Goal: Information Seeking & Learning: Learn about a topic

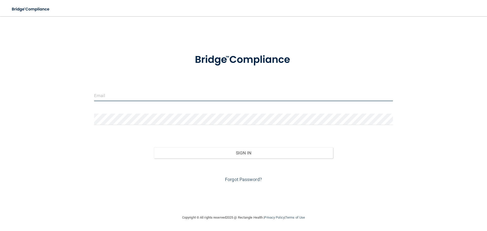
type input "[EMAIL_ADDRESS][DOMAIN_NAME]"
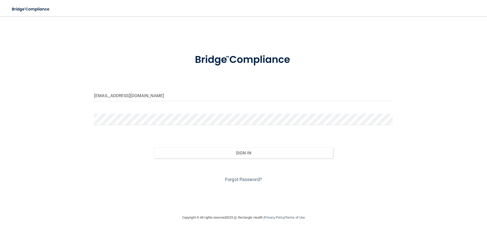
click at [167, 84] on form "cwojciechowicz@yahoo.com Invalid email/password. You don't have permission to a…" at bounding box center [243, 115] width 299 height 137
click at [167, 90] on input "[EMAIL_ADDRESS][DOMAIN_NAME]" at bounding box center [243, 95] width 299 height 11
type input "[EMAIL_ADDRESS][DOMAIN_NAME]"
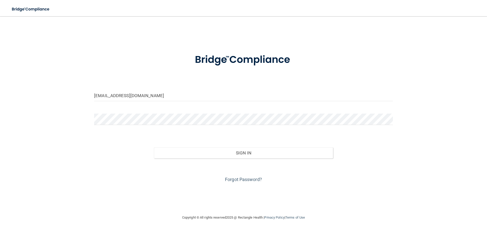
drag, startPoint x: 335, startPoint y: 156, endPoint x: 310, endPoint y: 109, distance: 53.1
click at [334, 148] on div "Sign In" at bounding box center [243, 147] width 306 height 21
click at [7, 112] on main "nataliesanmartin09@yahoo.com Invalid email/password. You don't have permission …" at bounding box center [243, 123] width 487 height 215
click at [154, 147] on button "Sign In" at bounding box center [243, 152] width 179 height 11
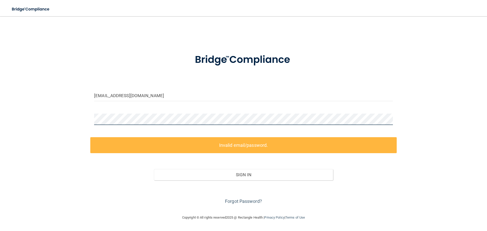
click at [59, 115] on div "nataliesanmartin09@yahoo.com Invalid email/password. You don't have permission …" at bounding box center [243, 115] width 466 height 188
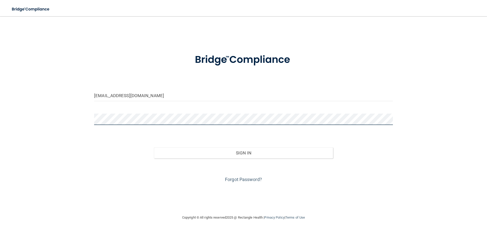
click at [154, 147] on button "Sign In" at bounding box center [243, 152] width 179 height 11
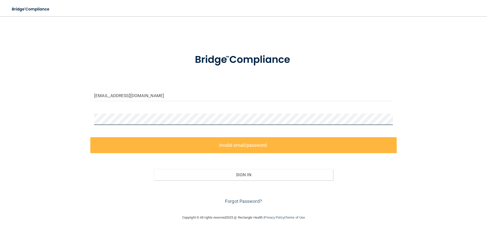
click at [0, 111] on html "Toggle navigation Manage My Enterprise Manage My Location nataliesanmartin09@ya…" at bounding box center [243, 115] width 487 height 231
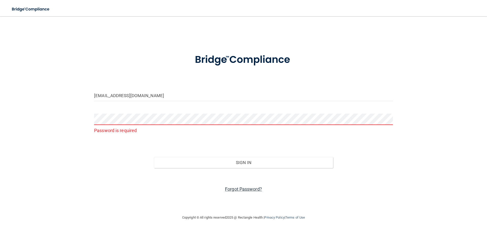
click at [248, 190] on link "Forgot Password?" at bounding box center [243, 188] width 37 height 5
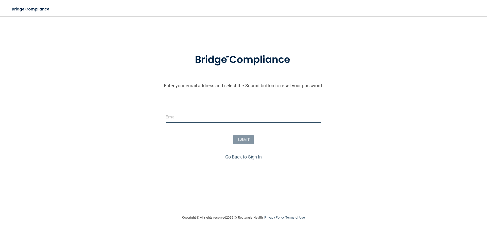
click at [170, 116] on input "email" at bounding box center [243, 116] width 155 height 11
type input "[EMAIL_ADDRESS][DOMAIN_NAME]"
click at [252, 142] on button "SUBMIT" at bounding box center [243, 139] width 21 height 9
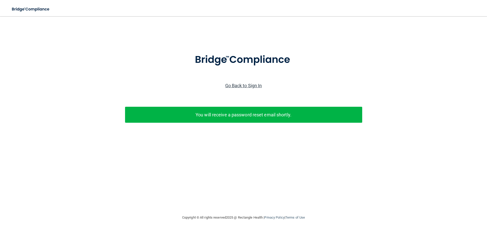
click at [245, 85] on link "Go Back to Sign In" at bounding box center [243, 85] width 37 height 5
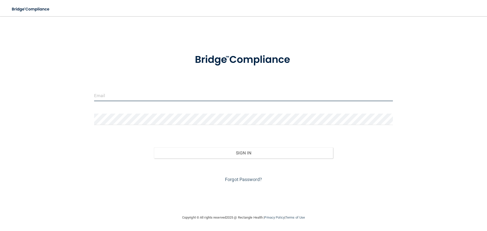
type input "cwojciechowicz@yahoo.com"
click at [127, 91] on input "cwojciechowicz@yahoo.com" at bounding box center [243, 95] width 299 height 11
drag, startPoint x: 177, startPoint y: 97, endPoint x: 10, endPoint y: 96, distance: 167.1
click at [10, 96] on main "cwojciechowicz@yahoo.com Invalid email/password. You don't have permission to a…" at bounding box center [243, 123] width 487 height 215
type input "[EMAIL_ADDRESS][DOMAIN_NAME]"
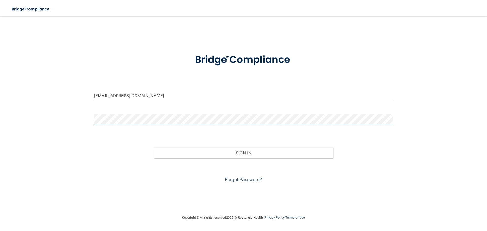
click at [0, 114] on html "Toggle navigation Manage My Enterprise Manage My Location nataliesanmartin09@ya…" at bounding box center [243, 115] width 487 height 231
click at [154, 147] on button "Sign In" at bounding box center [243, 152] width 179 height 11
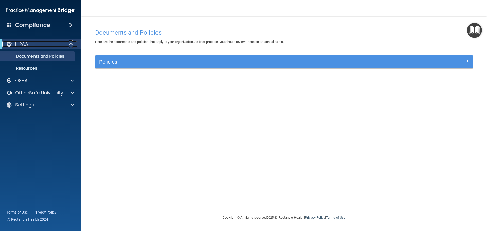
click at [44, 45] on div "HIPAA" at bounding box center [33, 44] width 63 height 6
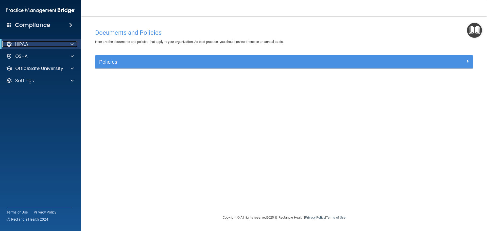
click at [73, 45] on span at bounding box center [71, 44] width 3 height 6
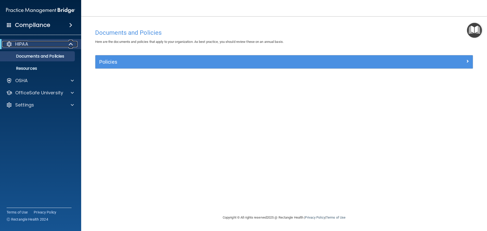
click at [69, 46] on span at bounding box center [71, 44] width 4 height 6
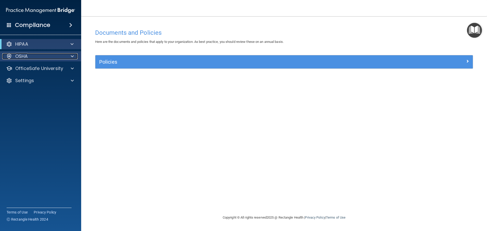
click at [71, 56] on span at bounding box center [72, 56] width 3 height 6
click at [38, 23] on h4 "Compliance" at bounding box center [32, 25] width 35 height 7
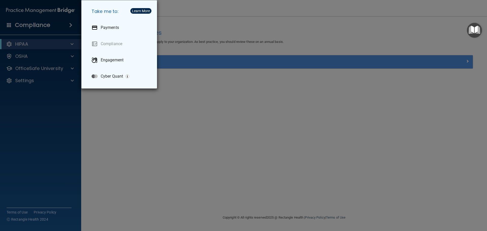
click at [37, 45] on div "Take me to: Payments Compliance Engagement Cyber Quant" at bounding box center [243, 115] width 487 height 231
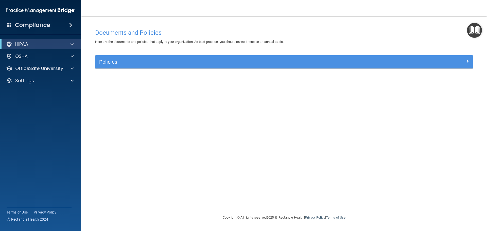
click at [120, 67] on div "Policies" at bounding box center [283, 61] width 377 height 13
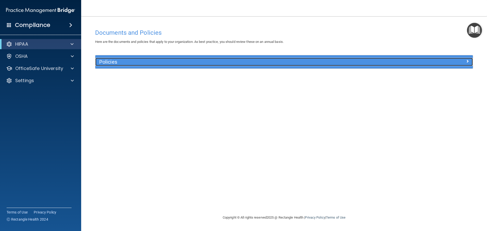
click at [119, 65] on div "Policies" at bounding box center [236, 62] width 283 height 8
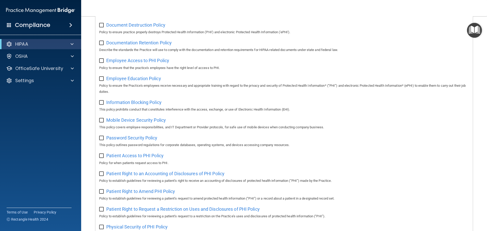
scroll to position [75, 0]
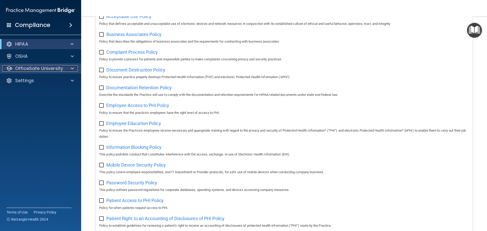
click at [49, 67] on p "OfficeSafe University" at bounding box center [39, 68] width 48 height 6
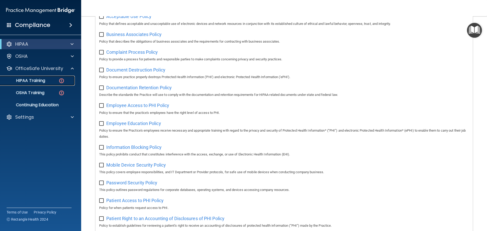
click at [49, 81] on div "HIPAA Training" at bounding box center [37, 80] width 69 height 5
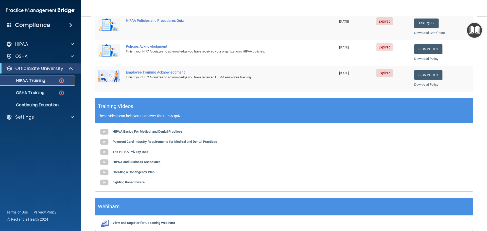
scroll to position [151, 0]
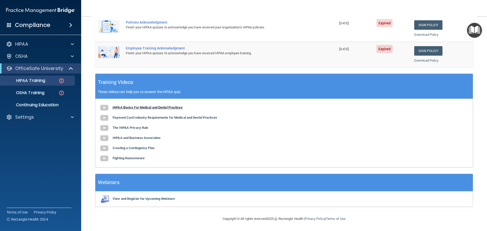
click at [158, 108] on b "HIPAA Basics For Medical and Dental Practices" at bounding box center [148, 107] width 70 height 4
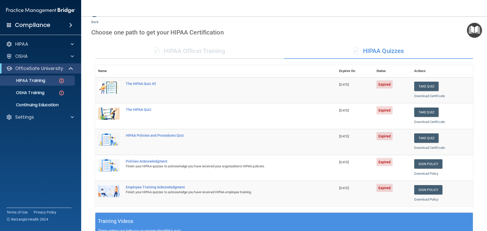
scroll to position [0, 0]
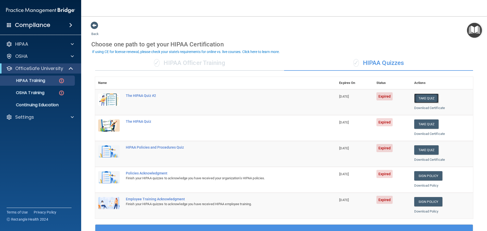
click at [420, 98] on button "Take Quiz" at bounding box center [426, 98] width 24 height 9
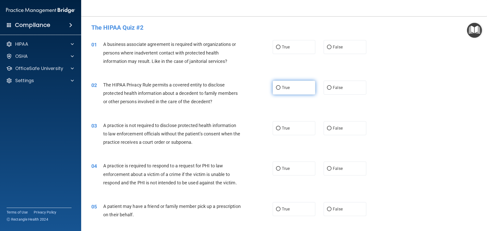
click at [278, 87] on input "True" at bounding box center [278, 88] width 5 height 4
radio input "true"
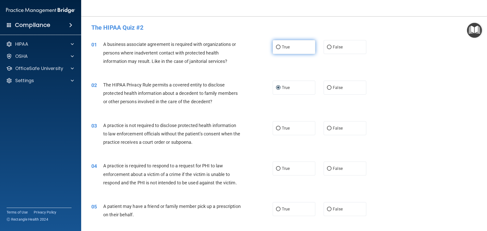
click at [287, 44] on label "True" at bounding box center [294, 47] width 43 height 14
click at [280, 45] on input "True" at bounding box center [278, 47] width 5 height 4
radio input "true"
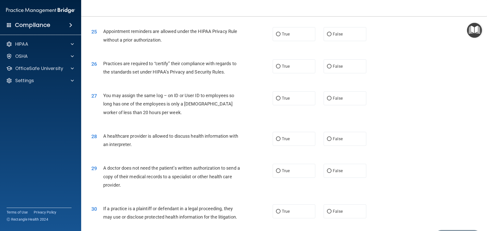
scroll to position [949, 0]
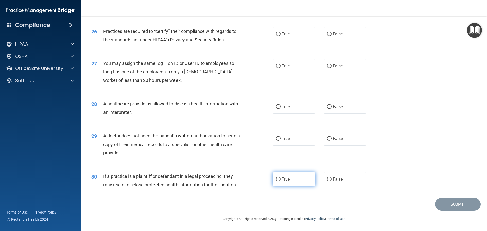
click at [278, 182] on label "True" at bounding box center [294, 179] width 43 height 14
click at [278, 181] on input "True" at bounding box center [278, 179] width 5 height 4
radio input "true"
click at [350, 141] on label "False" at bounding box center [344, 139] width 43 height 14
click at [331, 141] on input "False" at bounding box center [329, 139] width 5 height 4
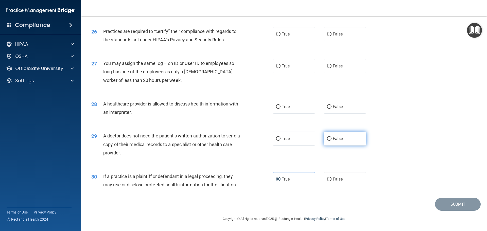
radio input "true"
click at [282, 110] on label "True" at bounding box center [294, 107] width 43 height 14
click at [280, 109] on input "True" at bounding box center [278, 107] width 5 height 4
radio input "true"
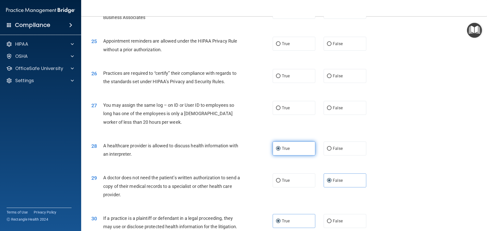
scroll to position [898, 0]
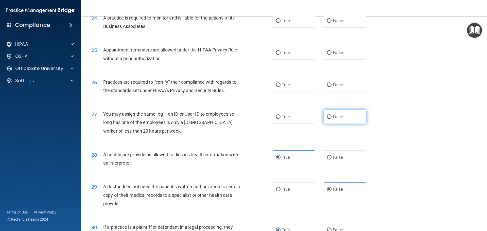
click at [350, 118] on label "False" at bounding box center [344, 117] width 43 height 14
click at [331, 118] on input "False" at bounding box center [329, 117] width 5 height 4
radio input "true"
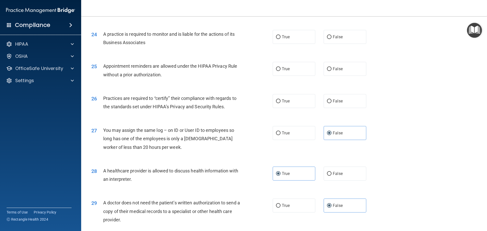
scroll to position [873, 0]
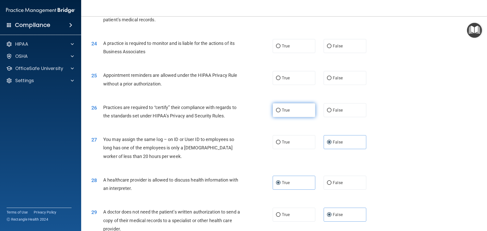
click at [292, 110] on label "True" at bounding box center [294, 110] width 43 height 14
click at [280, 110] on input "True" at bounding box center [278, 111] width 5 height 4
radio input "true"
click at [286, 74] on label "True" at bounding box center [294, 78] width 43 height 14
click at [280, 76] on input "True" at bounding box center [278, 78] width 5 height 4
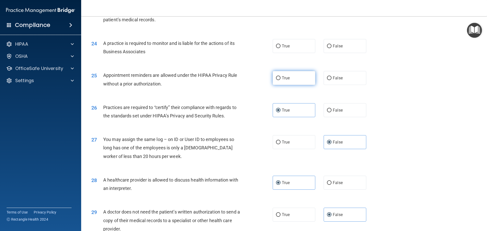
radio input "true"
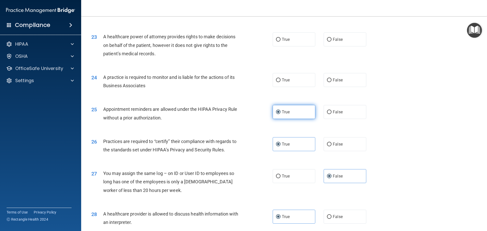
scroll to position [822, 0]
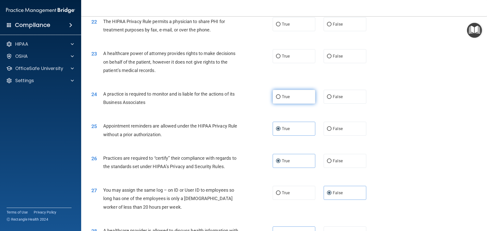
click at [289, 98] on label "True" at bounding box center [294, 97] width 43 height 14
click at [280, 98] on input "True" at bounding box center [278, 97] width 5 height 4
radio input "true"
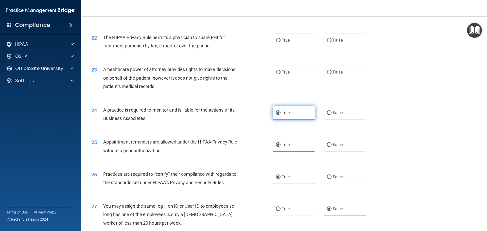
scroll to position [772, 0]
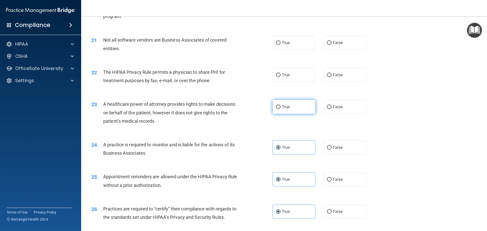
click at [286, 109] on span "True" at bounding box center [286, 106] width 8 height 5
click at [280, 109] on input "True" at bounding box center [278, 107] width 5 height 4
radio input "true"
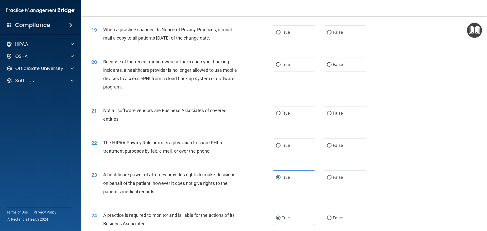
scroll to position [696, 0]
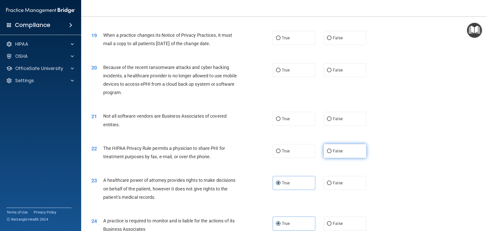
click at [341, 149] on label "False" at bounding box center [344, 151] width 43 height 14
click at [331, 149] on input "False" at bounding box center [329, 151] width 5 height 4
radio input "true"
click at [285, 119] on span "True" at bounding box center [286, 118] width 8 height 5
click at [280, 119] on input "True" at bounding box center [278, 119] width 5 height 4
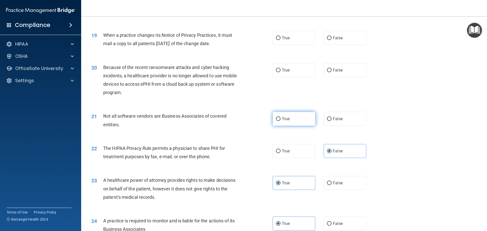
radio input "true"
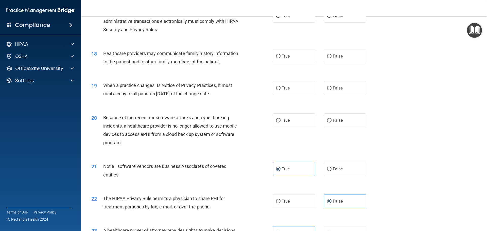
scroll to position [645, 0]
click at [276, 123] on label "True" at bounding box center [294, 121] width 43 height 14
click at [276, 123] on input "True" at bounding box center [278, 121] width 5 height 4
radio input "true"
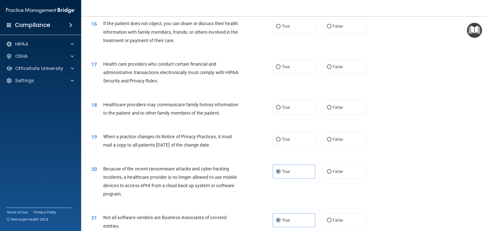
scroll to position [569, 0]
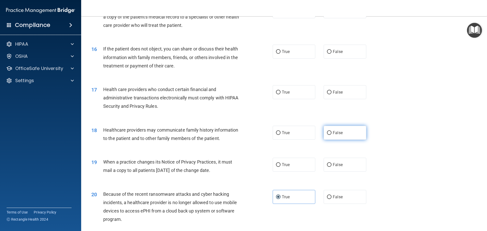
click at [333, 131] on span "False" at bounding box center [338, 132] width 10 height 5
click at [330, 131] on input "False" at bounding box center [329, 133] width 5 height 4
radio input "true"
click at [290, 162] on label "True" at bounding box center [294, 165] width 43 height 14
click at [280, 163] on input "True" at bounding box center [278, 165] width 5 height 4
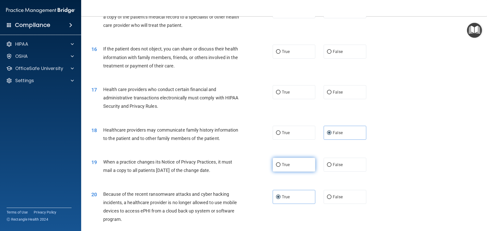
radio input "true"
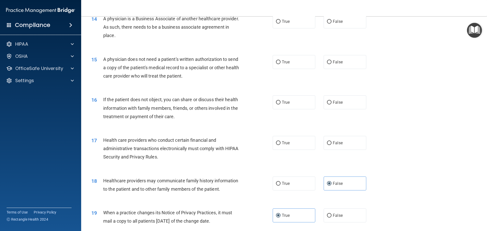
scroll to position [493, 0]
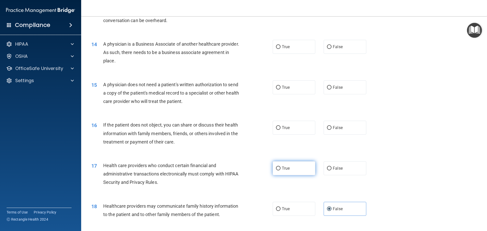
click at [291, 169] on label "True" at bounding box center [294, 168] width 43 height 14
click at [280, 169] on input "True" at bounding box center [278, 169] width 5 height 4
radio input "true"
click at [282, 132] on label "True" at bounding box center [294, 128] width 43 height 14
click at [280, 130] on input "True" at bounding box center [278, 128] width 5 height 4
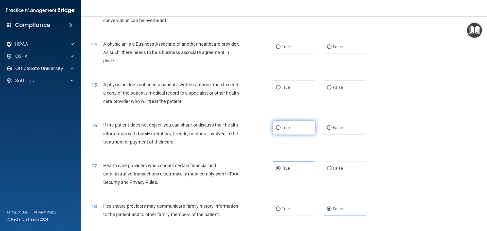
radio input "true"
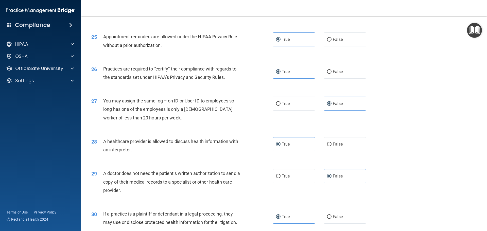
scroll to position [949, 0]
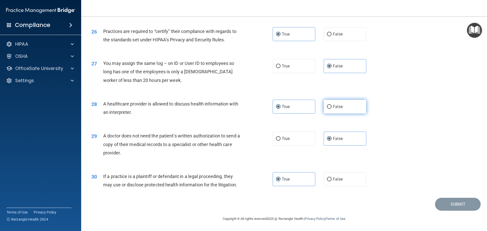
click at [341, 105] on label "False" at bounding box center [344, 107] width 43 height 14
click at [331, 105] on input "False" at bounding box center [329, 107] width 5 height 4
radio input "true"
radio input "false"
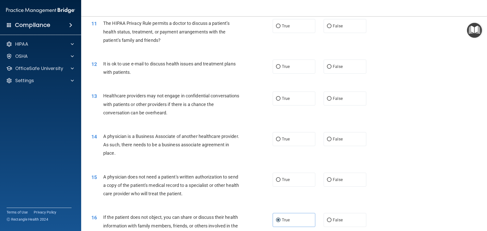
scroll to position [391, 0]
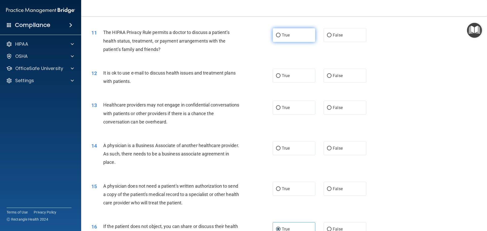
click at [278, 33] on input "True" at bounding box center [278, 35] width 5 height 4
radio input "true"
click at [287, 69] on label "True" at bounding box center [294, 76] width 43 height 14
click at [280, 74] on input "True" at bounding box center [278, 76] width 5 height 4
radio input "true"
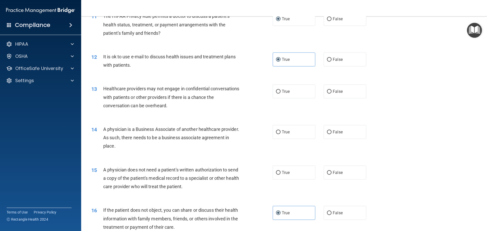
scroll to position [417, 0]
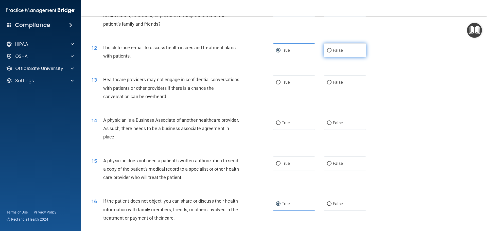
click at [347, 51] on label "False" at bounding box center [344, 50] width 43 height 14
click at [331, 51] on input "False" at bounding box center [329, 51] width 5 height 4
radio input "true"
radio input "false"
click at [276, 81] on input "True" at bounding box center [278, 83] width 5 height 4
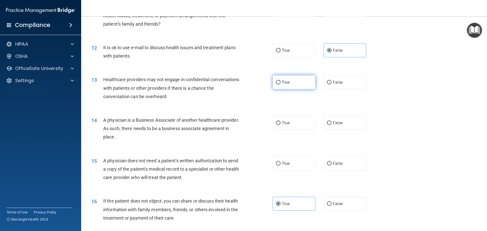
radio input "true"
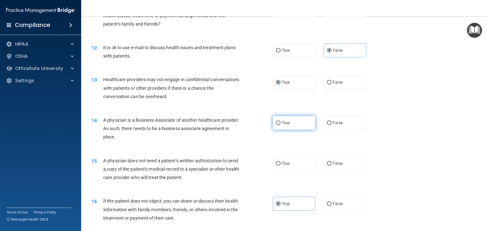
click at [278, 123] on input "True" at bounding box center [278, 123] width 5 height 4
radio input "true"
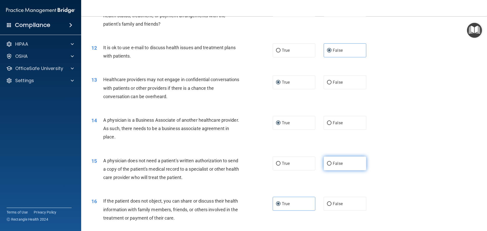
click at [328, 165] on input "False" at bounding box center [329, 164] width 5 height 4
radio input "true"
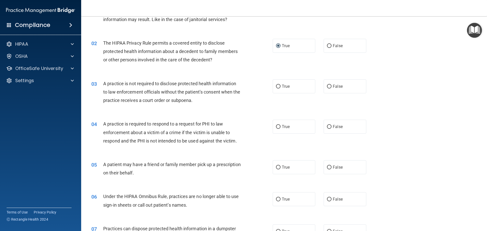
scroll to position [51, 0]
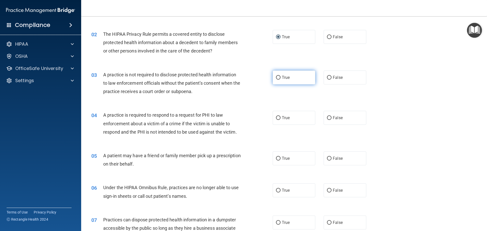
click at [293, 77] on label "True" at bounding box center [294, 77] width 43 height 14
click at [280, 77] on input "True" at bounding box center [278, 78] width 5 height 4
radio input "true"
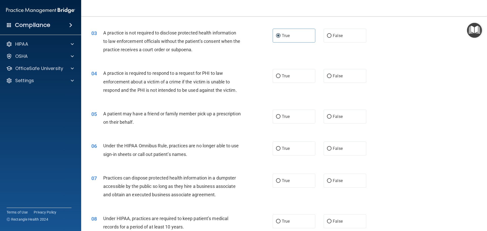
scroll to position [101, 0]
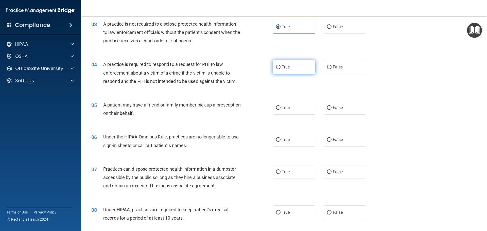
click at [283, 66] on span "True" at bounding box center [286, 67] width 8 height 5
click at [280, 66] on input "True" at bounding box center [278, 67] width 5 height 4
radio input "true"
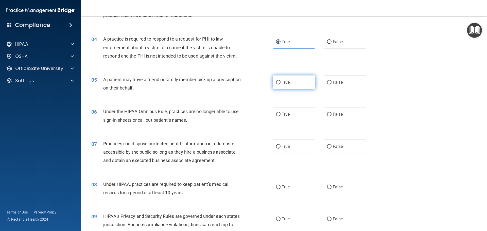
click at [288, 78] on label "True" at bounding box center [294, 82] width 43 height 14
click at [280, 81] on input "True" at bounding box center [278, 83] width 5 height 4
radio input "true"
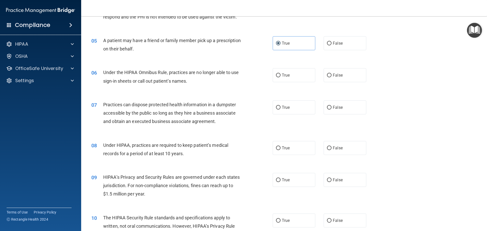
scroll to position [177, 0]
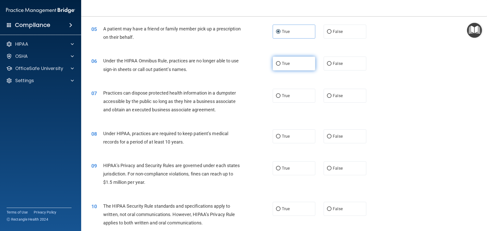
click at [283, 66] on label "True" at bounding box center [294, 64] width 43 height 14
click at [280, 66] on input "True" at bounding box center [278, 64] width 5 height 4
radio input "true"
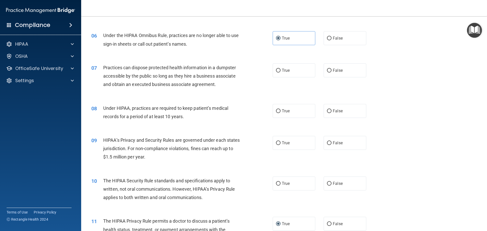
scroll to position [228, 0]
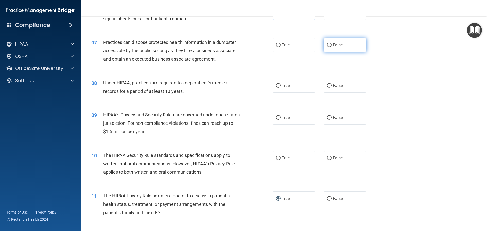
click at [350, 47] on label "False" at bounding box center [344, 45] width 43 height 14
click at [331, 47] on input "False" at bounding box center [329, 45] width 5 height 4
radio input "true"
click at [338, 89] on label "False" at bounding box center [344, 86] width 43 height 14
click at [331, 88] on input "False" at bounding box center [329, 86] width 5 height 4
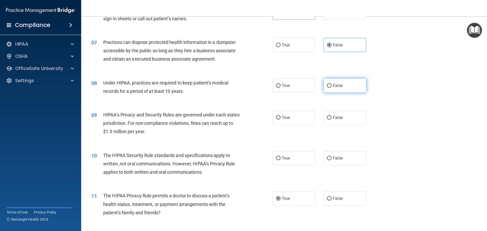
radio input "true"
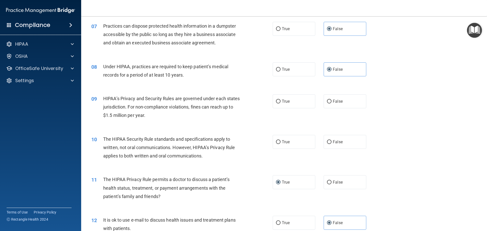
scroll to position [254, 0]
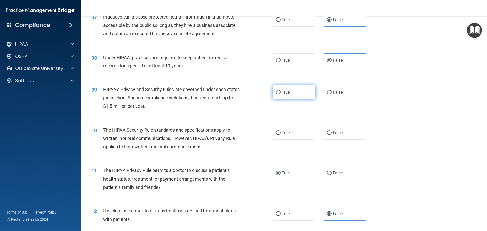
click at [278, 96] on label "True" at bounding box center [294, 92] width 43 height 14
click at [278, 94] on input "True" at bounding box center [278, 93] width 5 height 4
radio input "true"
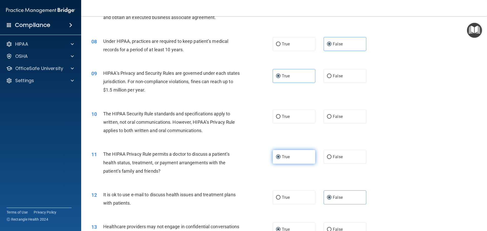
scroll to position [279, 0]
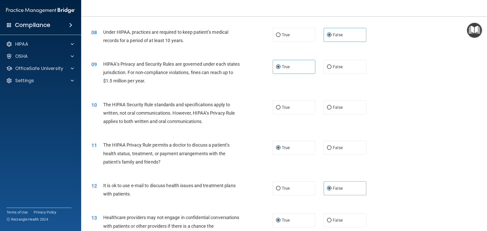
drag, startPoint x: 327, startPoint y: 110, endPoint x: 319, endPoint y: 112, distance: 7.9
click at [326, 110] on label "False" at bounding box center [344, 107] width 43 height 14
click at [327, 110] on input "False" at bounding box center [329, 108] width 5 height 4
radio input "true"
click at [310, 112] on label "True" at bounding box center [294, 107] width 43 height 14
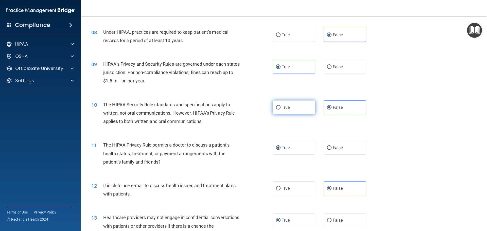
click at [280, 110] on input "True" at bounding box center [278, 108] width 5 height 4
radio input "true"
radio input "false"
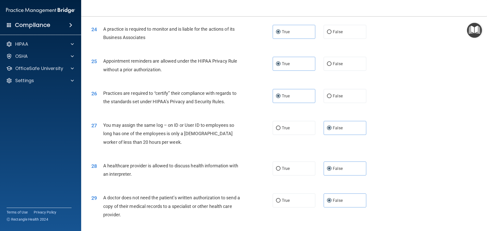
scroll to position [949, 0]
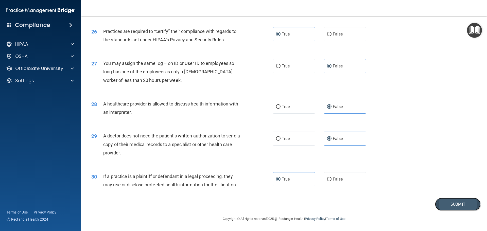
click at [453, 203] on button "Submit" at bounding box center [458, 204] width 46 height 13
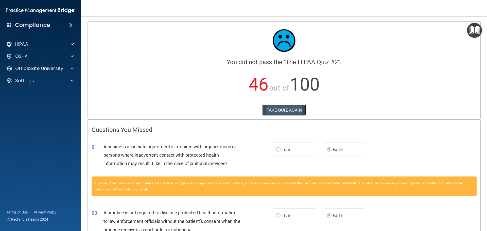
click at [279, 109] on button "TAKE QUIZ AGAIN" at bounding box center [284, 109] width 44 height 11
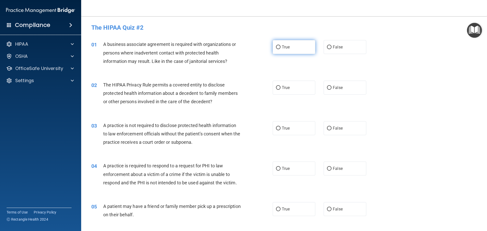
drag, startPoint x: 273, startPoint y: 44, endPoint x: 276, endPoint y: 45, distance: 2.6
click at [274, 44] on label "True" at bounding box center [294, 47] width 43 height 14
click at [276, 45] on input "True" at bounding box center [278, 47] width 5 height 4
radio input "true"
click at [286, 88] on span "True" at bounding box center [286, 87] width 8 height 5
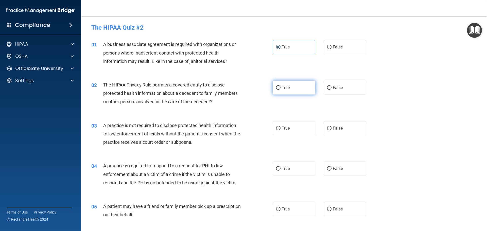
click at [280, 88] on input "True" at bounding box center [278, 88] width 5 height 4
radio input "true"
click at [308, 129] on label "True" at bounding box center [294, 128] width 43 height 14
click at [280, 129] on input "True" at bounding box center [278, 129] width 5 height 4
radio input "true"
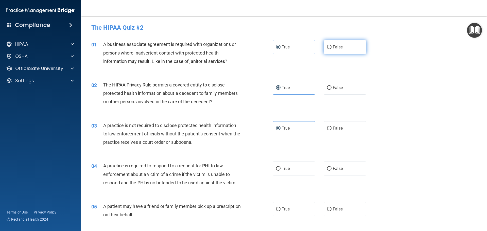
click at [345, 49] on label "False" at bounding box center [344, 47] width 43 height 14
click at [331, 49] on input "False" at bounding box center [329, 47] width 5 height 4
radio input "true"
radio input "false"
click at [343, 86] on label "False" at bounding box center [344, 88] width 43 height 14
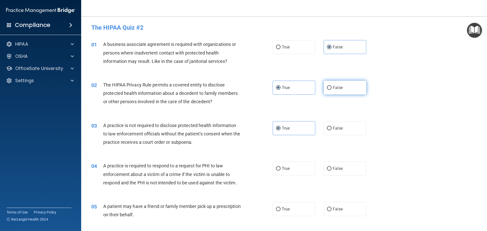
click at [331, 86] on input "False" at bounding box center [329, 88] width 5 height 4
radio input "true"
radio input "false"
click at [328, 122] on label "False" at bounding box center [344, 128] width 43 height 14
click at [328, 127] on input "False" at bounding box center [329, 129] width 5 height 4
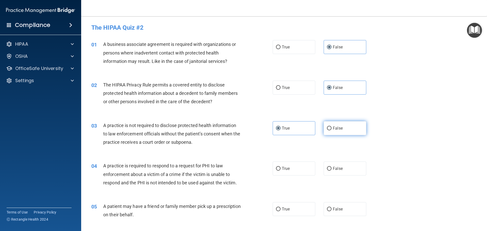
radio input "true"
radio input "false"
click at [349, 87] on label "False" at bounding box center [344, 88] width 43 height 14
click at [331, 87] on input "False" at bounding box center [329, 88] width 5 height 4
click at [300, 88] on label "True" at bounding box center [294, 88] width 43 height 14
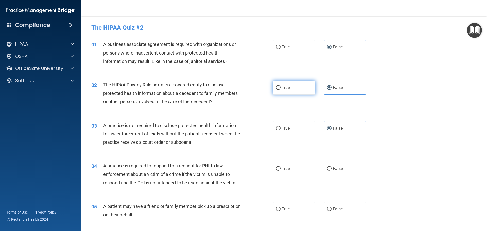
click at [280, 88] on input "True" at bounding box center [278, 88] width 5 height 4
radio input "true"
radio input "false"
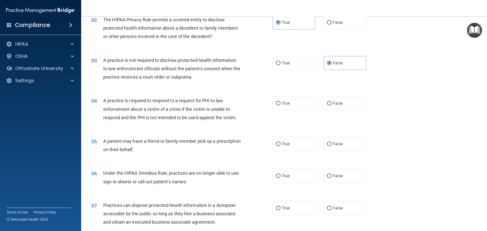
scroll to position [76, 0]
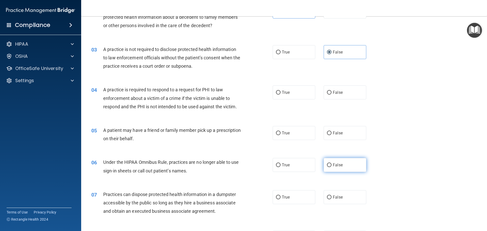
click at [344, 167] on label "False" at bounding box center [344, 165] width 43 height 14
click at [331, 167] on input "False" at bounding box center [329, 165] width 5 height 4
radio input "true"
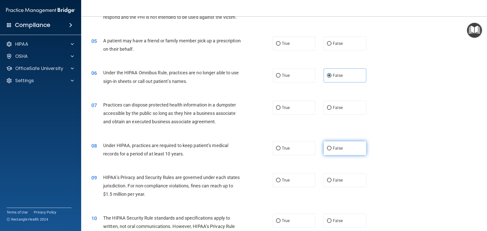
scroll to position [177, 0]
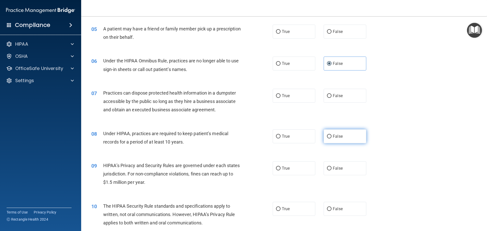
click at [337, 168] on span "False" at bounding box center [338, 168] width 10 height 5
click at [331, 168] on input "False" at bounding box center [329, 169] width 5 height 4
radio input "true"
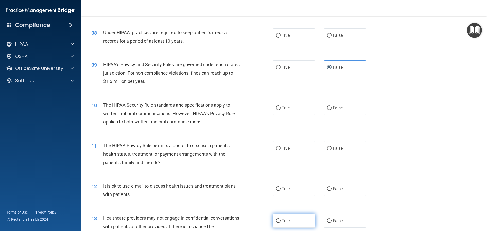
scroll to position [330, 0]
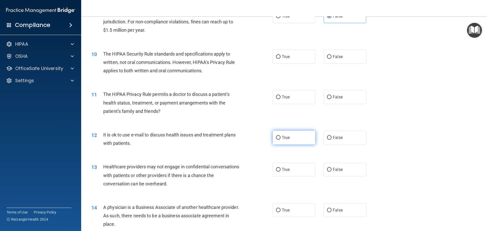
click at [308, 136] on label "True" at bounding box center [294, 138] width 43 height 14
click at [280, 136] on input "True" at bounding box center [278, 138] width 5 height 4
radio input "true"
click at [340, 171] on label "False" at bounding box center [344, 170] width 43 height 14
click at [331, 171] on input "False" at bounding box center [329, 170] width 5 height 4
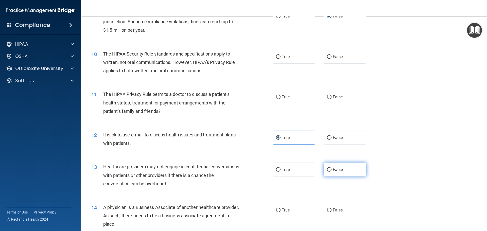
radio input "true"
click at [335, 212] on span "False" at bounding box center [338, 210] width 10 height 5
click at [331, 212] on input "False" at bounding box center [329, 210] width 5 height 4
radio input "true"
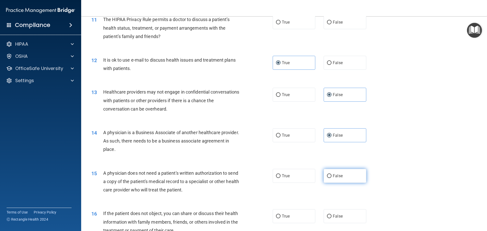
scroll to position [406, 0]
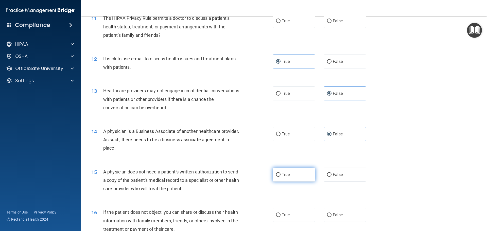
click at [288, 175] on span "True" at bounding box center [286, 174] width 8 height 5
click at [280, 175] on input "True" at bounding box center [278, 175] width 5 height 4
radio input "true"
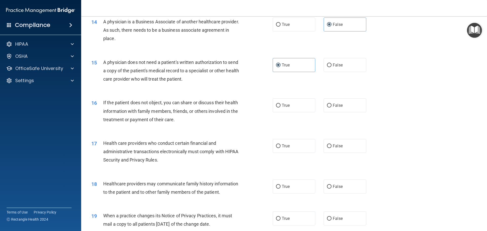
scroll to position [558, 0]
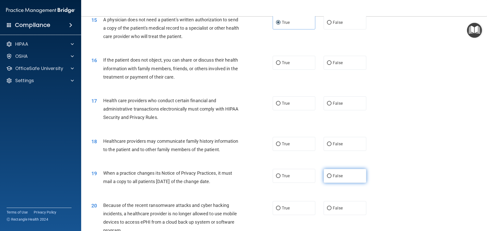
click at [347, 179] on label "False" at bounding box center [344, 176] width 43 height 14
click at [331, 178] on input "False" at bounding box center [329, 176] width 5 height 4
radio input "true"
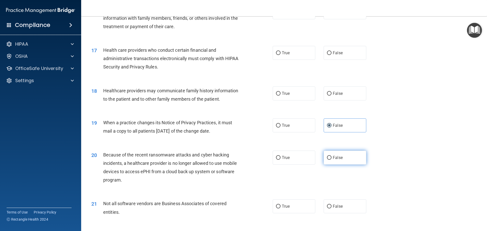
scroll to position [608, 0]
click at [336, 149] on div "20 Because of the recent ransomware attacks and cyber hacking incidents, a heal…" at bounding box center [283, 168] width 393 height 49
click at [338, 157] on span "False" at bounding box center [338, 157] width 10 height 5
click at [331, 157] on input "False" at bounding box center [329, 158] width 5 height 4
radio input "true"
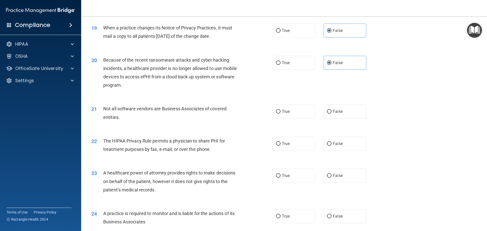
scroll to position [710, 0]
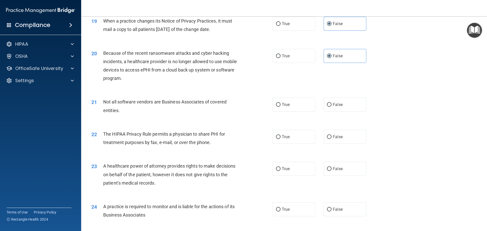
click at [283, 128] on div "22 The HIPAA Privacy Rule permits a physician to share PHI for treatment purpos…" at bounding box center [283, 139] width 393 height 32
click at [279, 136] on label "True" at bounding box center [294, 137] width 43 height 14
click at [279, 136] on input "True" at bounding box center [278, 137] width 5 height 4
radio input "true"
click at [341, 174] on label "False" at bounding box center [344, 169] width 43 height 14
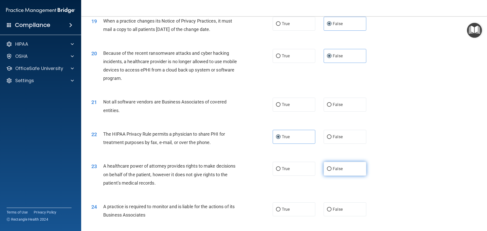
click at [331, 171] on input "False" at bounding box center [329, 169] width 5 height 4
radio input "true"
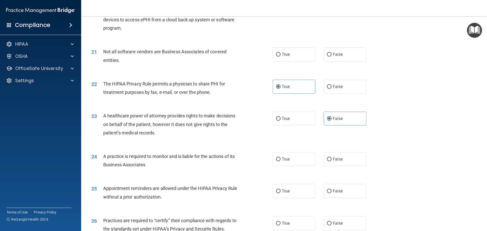
scroll to position [761, 0]
click at [347, 160] on label "False" at bounding box center [344, 159] width 43 height 14
click at [331, 160] on input "False" at bounding box center [329, 159] width 5 height 4
radio input "true"
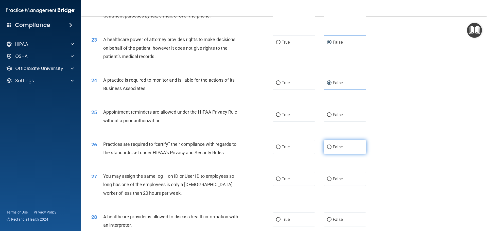
scroll to position [837, 0]
click at [331, 156] on div "26 Practices are required to “certify” their compliance with regards to the sta…" at bounding box center [283, 149] width 393 height 32
click at [331, 151] on label "False" at bounding box center [344, 147] width 43 height 14
click at [331, 149] on input "False" at bounding box center [329, 147] width 5 height 4
radio input "true"
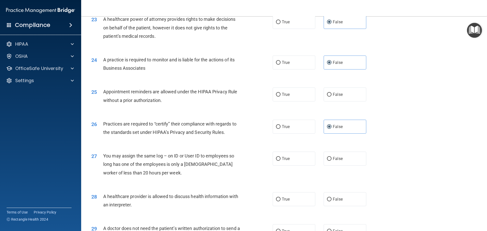
scroll to position [887, 0]
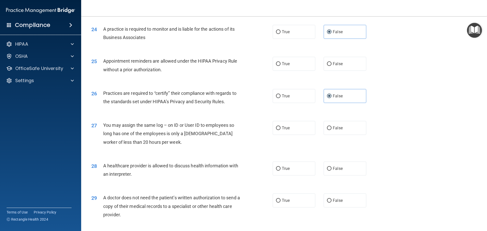
drag, startPoint x: 287, startPoint y: 166, endPoint x: 485, endPoint y: 180, distance: 197.9
click at [288, 166] on span "True" at bounding box center [286, 168] width 8 height 5
click at [280, 167] on input "True" at bounding box center [278, 169] width 5 height 4
radio input "true"
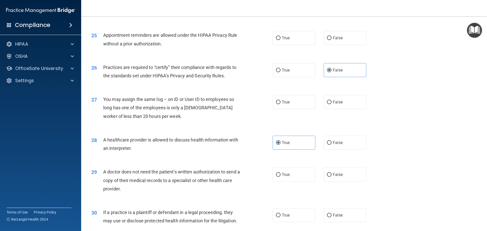
scroll to position [938, 0]
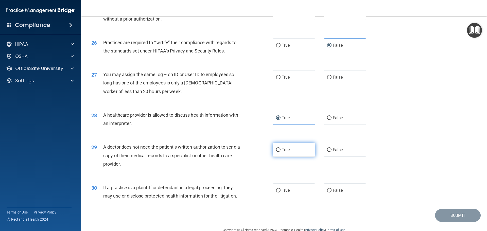
click at [282, 150] on span "True" at bounding box center [286, 149] width 8 height 5
click at [280, 150] on input "True" at bounding box center [278, 150] width 5 height 4
radio input "true"
click at [290, 193] on label "True" at bounding box center [294, 190] width 43 height 14
click at [280, 192] on input "True" at bounding box center [278, 191] width 5 height 4
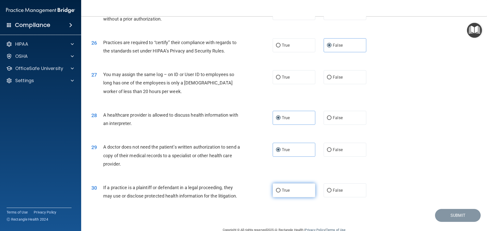
radio input "true"
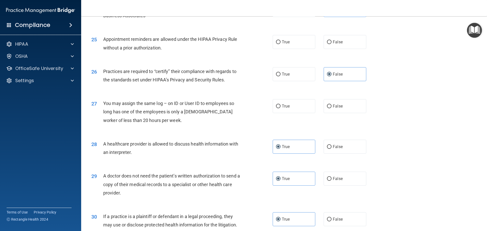
scroll to position [913, 0]
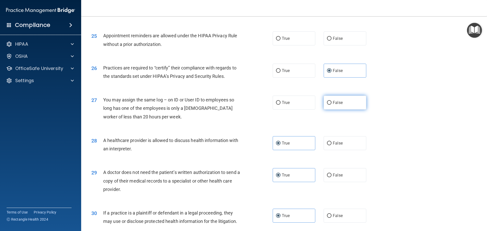
click at [330, 100] on label "False" at bounding box center [344, 103] width 43 height 14
click at [330, 101] on input "False" at bounding box center [329, 103] width 5 height 4
radio input "true"
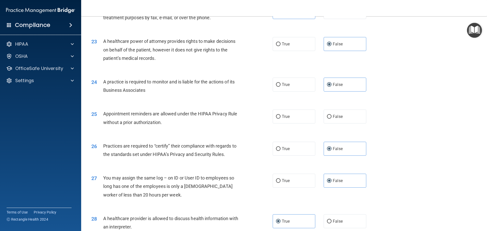
scroll to position [822, 0]
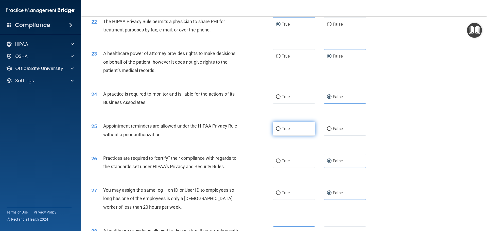
click at [283, 132] on label "True" at bounding box center [294, 129] width 43 height 14
click at [280, 131] on input "True" at bounding box center [278, 129] width 5 height 4
radio input "true"
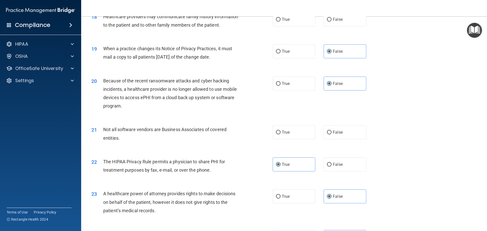
scroll to position [670, 0]
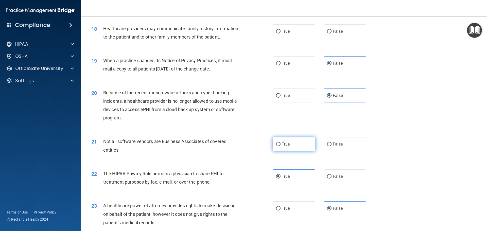
click at [295, 144] on label "True" at bounding box center [294, 144] width 43 height 14
click at [280, 144] on input "True" at bounding box center [278, 144] width 5 height 4
radio input "true"
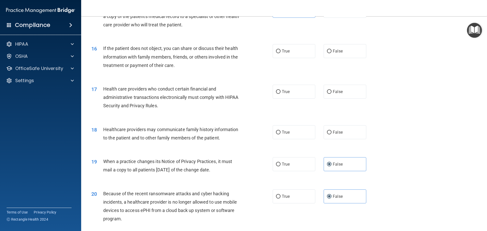
scroll to position [569, 0]
click at [353, 128] on label "False" at bounding box center [344, 133] width 43 height 14
click at [331, 131] on input "False" at bounding box center [329, 133] width 5 height 4
radio input "true"
click at [293, 96] on label "True" at bounding box center [294, 92] width 43 height 14
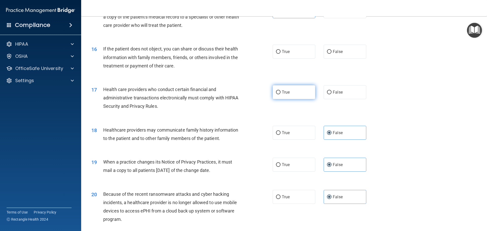
click at [280, 94] on input "True" at bounding box center [278, 93] width 5 height 4
radio input "true"
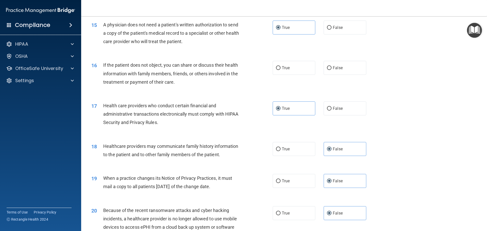
scroll to position [544, 0]
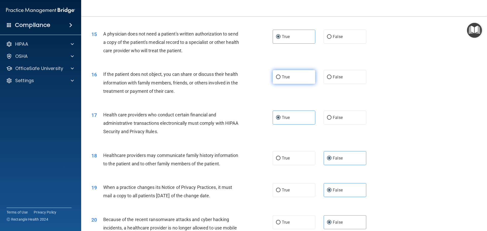
click at [282, 82] on label "True" at bounding box center [294, 77] width 43 height 14
click at [280, 79] on input "True" at bounding box center [278, 77] width 5 height 4
radio input "true"
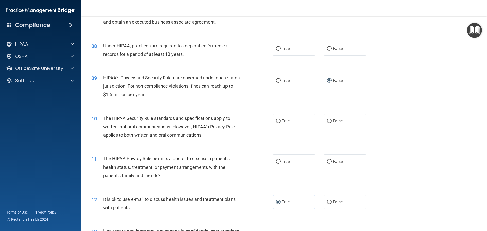
scroll to position [265, 0]
click at [286, 165] on label "True" at bounding box center [294, 162] width 43 height 14
click at [280, 164] on input "True" at bounding box center [278, 162] width 5 height 4
radio input "true"
click at [277, 126] on label "True" at bounding box center [294, 122] width 43 height 14
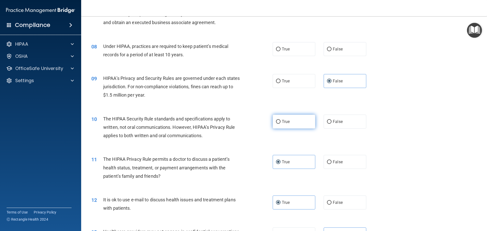
click at [277, 124] on input "True" at bounding box center [278, 122] width 5 height 4
radio input "true"
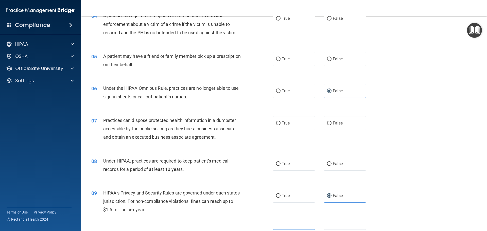
scroll to position [138, 0]
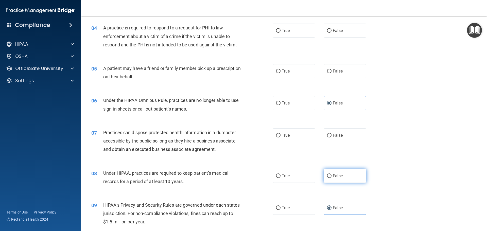
click at [340, 179] on label "False" at bounding box center [344, 176] width 43 height 14
click at [331, 178] on input "False" at bounding box center [329, 176] width 5 height 4
radio input "true"
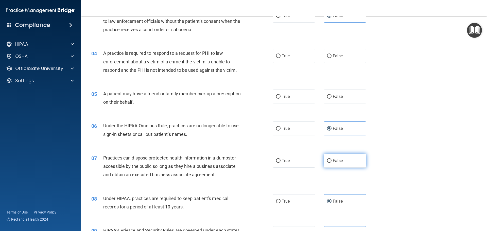
click at [336, 167] on label "False" at bounding box center [344, 161] width 43 height 14
click at [331, 163] on input "False" at bounding box center [329, 161] width 5 height 4
radio input "true"
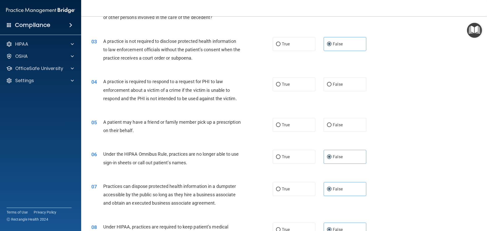
scroll to position [37, 0]
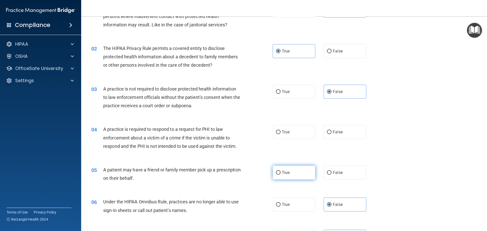
click at [278, 176] on label "True" at bounding box center [294, 173] width 43 height 14
click at [278, 175] on input "True" at bounding box center [278, 173] width 5 height 4
radio input "true"
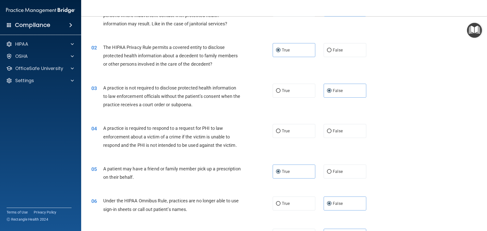
scroll to position [51, 0]
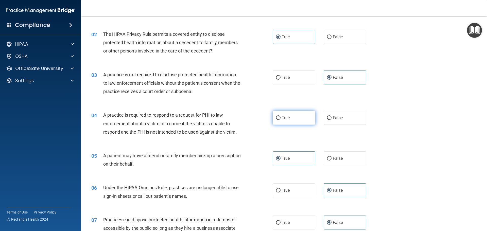
click at [287, 121] on label "True" at bounding box center [294, 118] width 43 height 14
click at [280, 120] on input "True" at bounding box center [278, 118] width 5 height 4
radio input "true"
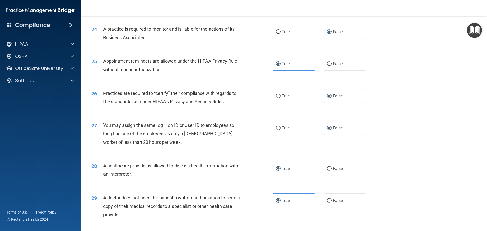
scroll to position [949, 0]
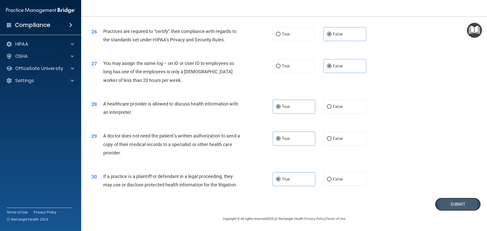
click at [461, 204] on button "Submit" at bounding box center [458, 204] width 46 height 13
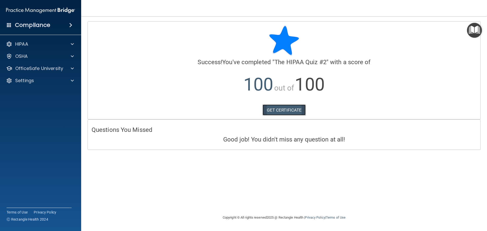
click at [297, 109] on link "GET CERTIFICATE" at bounding box center [283, 109] width 43 height 11
click at [70, 66] on div at bounding box center [71, 68] width 13 height 6
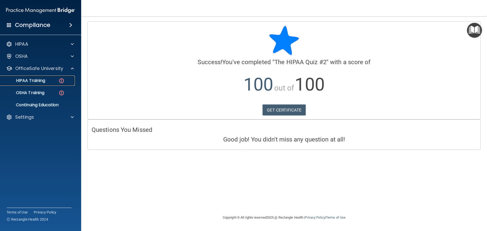
click at [47, 82] on div "HIPAA Training" at bounding box center [37, 80] width 69 height 5
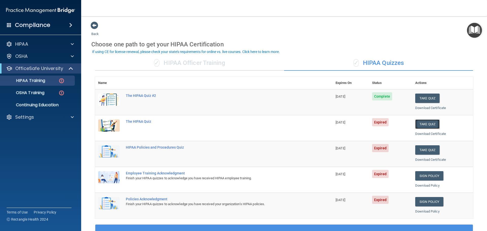
click at [428, 124] on button "Take Quiz" at bounding box center [427, 123] width 24 height 9
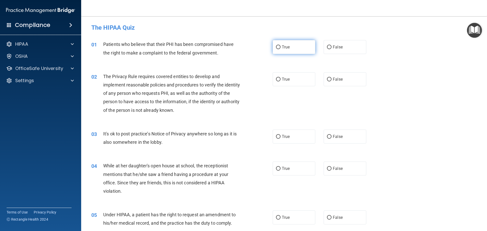
click at [278, 48] on input "True" at bounding box center [278, 47] width 5 height 4
radio input "true"
click at [276, 64] on div "01 Patients who believe that their PHI has been compromised have the right to m…" at bounding box center [283, 50] width 393 height 32
click at [275, 85] on label "True" at bounding box center [294, 79] width 43 height 14
click at [276, 81] on input "True" at bounding box center [278, 80] width 5 height 4
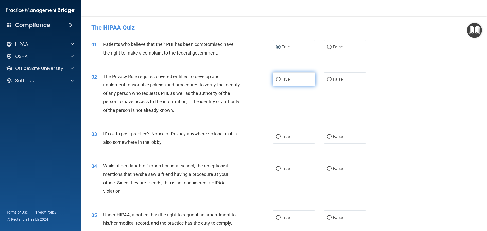
radio input "true"
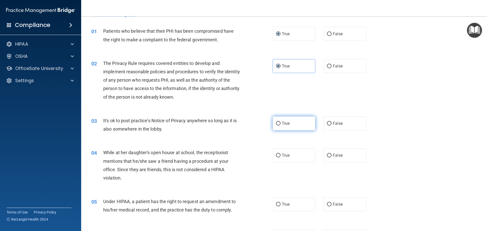
scroll to position [25, 0]
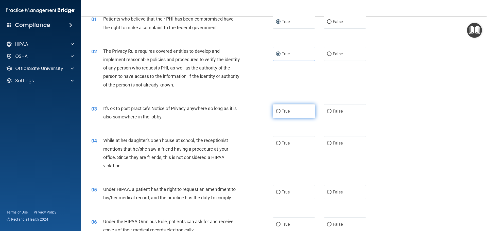
click at [294, 115] on label "True" at bounding box center [294, 111] width 43 height 14
click at [280, 113] on input "True" at bounding box center [278, 112] width 5 height 4
radio input "true"
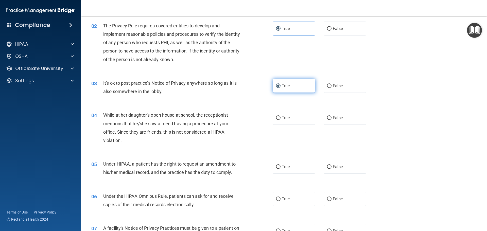
scroll to position [76, 0]
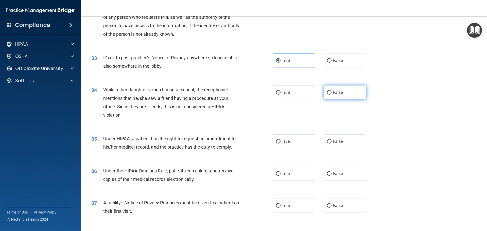
click at [339, 92] on span "False" at bounding box center [338, 92] width 10 height 5
click at [331, 92] on input "False" at bounding box center [329, 93] width 5 height 4
radio input "true"
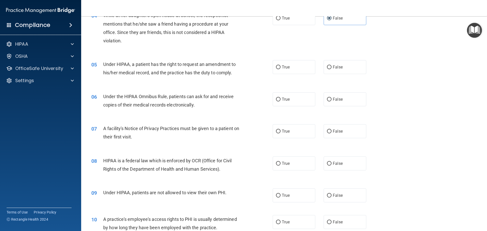
scroll to position [152, 0]
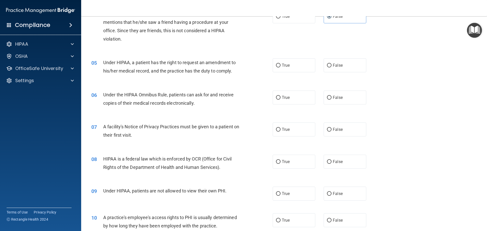
click at [289, 74] on div "05 Under HIPAA, a patient has the right to request an amendment to his/her medi…" at bounding box center [283, 68] width 393 height 32
click at [289, 68] on label "True" at bounding box center [294, 65] width 43 height 14
click at [280, 67] on input "True" at bounding box center [278, 66] width 5 height 4
radio input "true"
click at [297, 100] on label "True" at bounding box center [294, 98] width 43 height 14
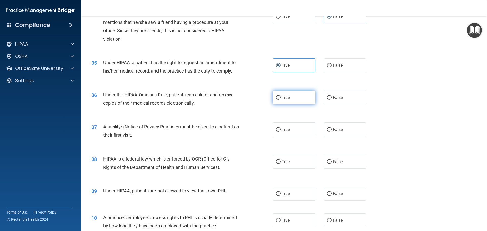
click at [280, 100] on input "True" at bounding box center [278, 98] width 5 height 4
radio input "true"
click at [279, 132] on label "True" at bounding box center [294, 129] width 43 height 14
click at [279, 132] on input "True" at bounding box center [278, 130] width 5 height 4
radio input "true"
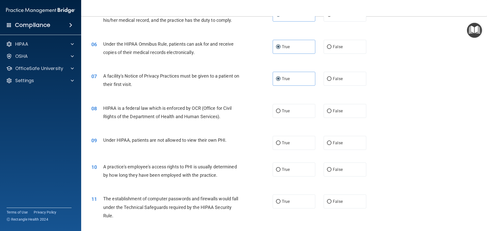
scroll to position [228, 0]
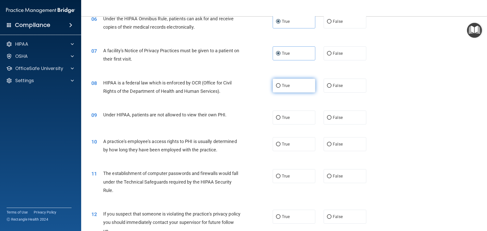
click at [285, 85] on span "True" at bounding box center [286, 85] width 8 height 5
click at [280, 85] on input "True" at bounding box center [278, 86] width 5 height 4
radio input "true"
click at [283, 120] on label "True" at bounding box center [294, 118] width 43 height 14
click at [280, 120] on input "True" at bounding box center [278, 118] width 5 height 4
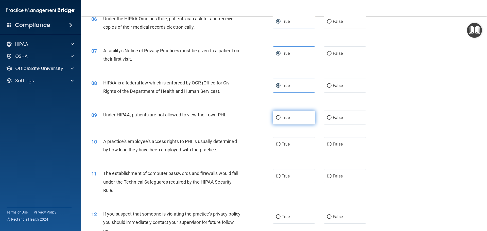
radio input "true"
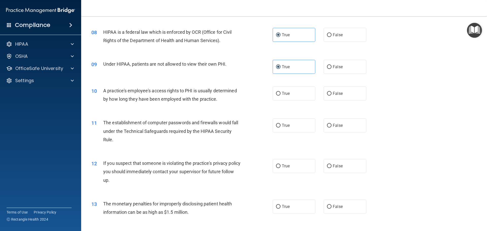
scroll to position [304, 0]
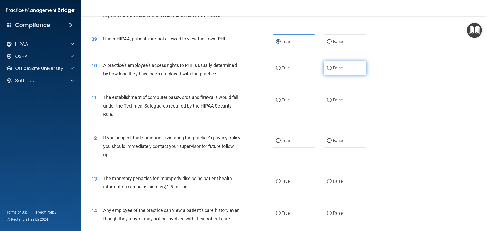
click at [335, 66] on span "False" at bounding box center [338, 68] width 10 height 5
click at [331, 66] on input "False" at bounding box center [329, 68] width 5 height 4
radio input "true"
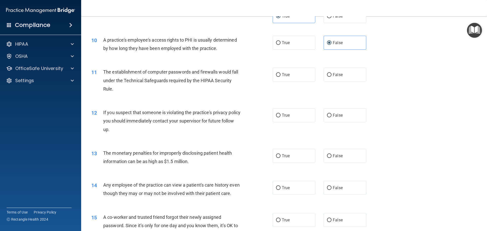
scroll to position [355, 0]
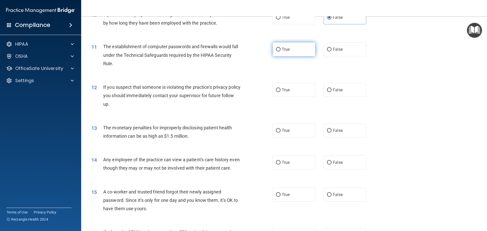
click at [285, 45] on label "True" at bounding box center [294, 49] width 43 height 14
click at [280, 48] on input "True" at bounding box center [278, 50] width 5 height 4
radio input "true"
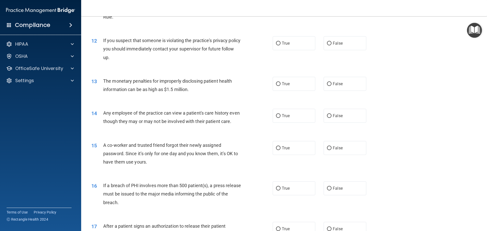
scroll to position [406, 0]
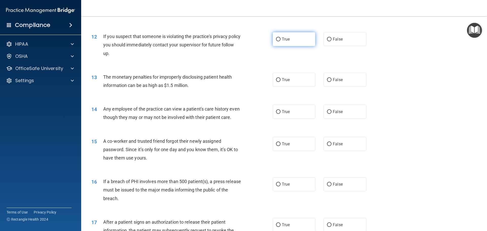
click at [284, 36] on label "True" at bounding box center [294, 39] width 43 height 14
click at [280, 38] on input "True" at bounding box center [278, 40] width 5 height 4
radio input "true"
click at [282, 87] on div "13 The monetary penalties for improperly disclosing patient health information …" at bounding box center [283, 82] width 393 height 32
click at [283, 82] on span "True" at bounding box center [286, 79] width 8 height 5
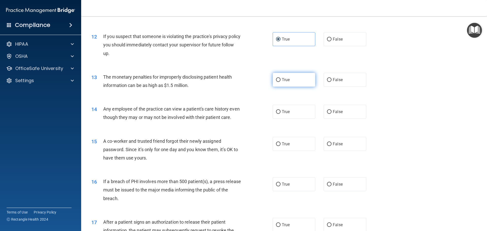
click at [280, 82] on input "True" at bounding box center [278, 80] width 5 height 4
radio input "true"
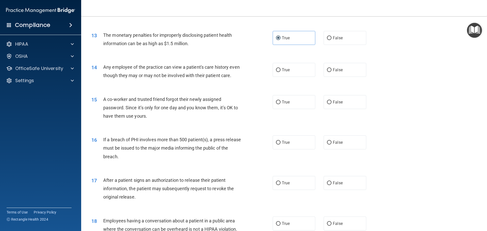
scroll to position [456, 0]
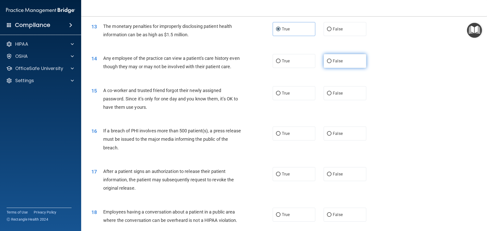
click at [339, 63] on span "False" at bounding box center [338, 61] width 10 height 5
click at [331, 63] on input "False" at bounding box center [329, 61] width 5 height 4
radio input "true"
click at [327, 95] on input "False" at bounding box center [329, 94] width 5 height 4
radio input "true"
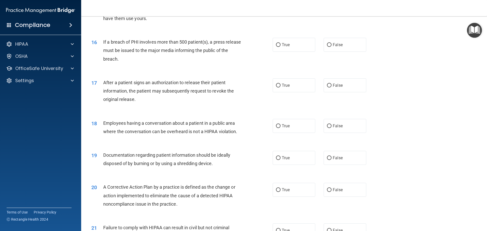
scroll to position [532, 0]
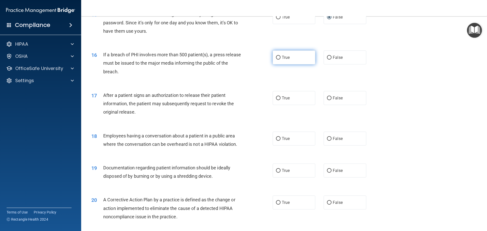
click at [293, 64] on label "True" at bounding box center [294, 57] width 43 height 14
click at [280, 60] on input "True" at bounding box center [278, 58] width 5 height 4
radio input "true"
click at [285, 101] on label "True" at bounding box center [294, 98] width 43 height 14
click at [280, 100] on input "True" at bounding box center [278, 98] width 5 height 4
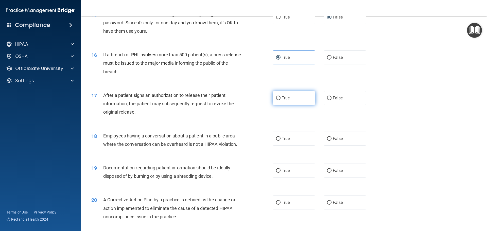
radio input "true"
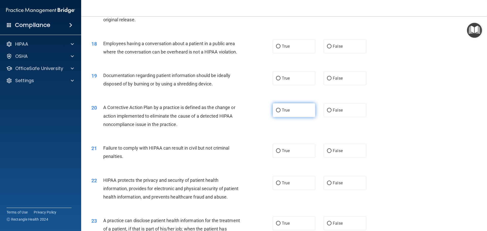
scroll to position [634, 0]
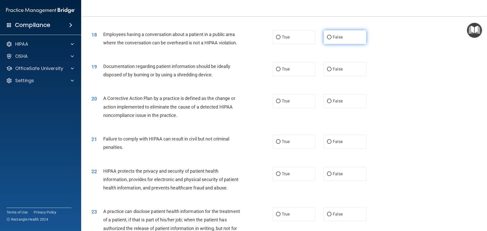
click at [344, 44] on label "False" at bounding box center [344, 37] width 43 height 14
click at [331, 39] on input "False" at bounding box center [329, 37] width 5 height 4
radio input "true"
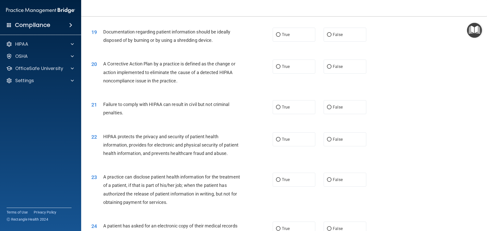
scroll to position [659, 0]
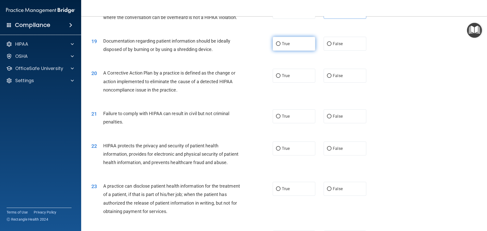
click at [284, 48] on label "True" at bounding box center [294, 44] width 43 height 14
click at [280, 46] on input "True" at bounding box center [278, 44] width 5 height 4
radio input "true"
click at [273, 83] on label "True" at bounding box center [294, 76] width 43 height 14
click at [276, 78] on input "True" at bounding box center [278, 76] width 5 height 4
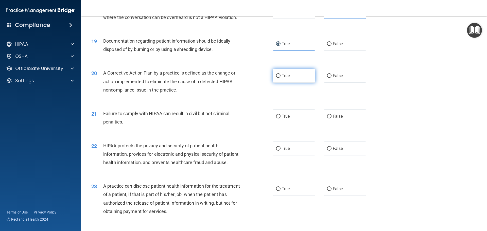
radio input "true"
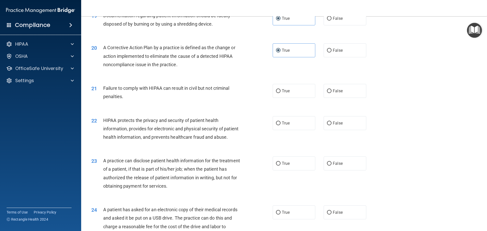
click at [331, 92] on div "21 Failure to comply with HIPAA can result in civil but not criminal penalties.…" at bounding box center [283, 94] width 393 height 32
click at [334, 96] on label "False" at bounding box center [344, 91] width 43 height 14
click at [331, 93] on input "False" at bounding box center [329, 91] width 5 height 4
radio input "true"
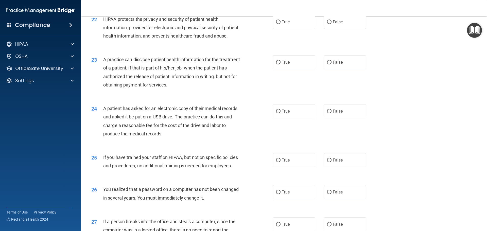
scroll to position [786, 0]
click at [281, 27] on label "True" at bounding box center [294, 22] width 43 height 14
click at [280, 24] on input "True" at bounding box center [278, 22] width 5 height 4
radio input "true"
click at [281, 69] on label "True" at bounding box center [294, 62] width 43 height 14
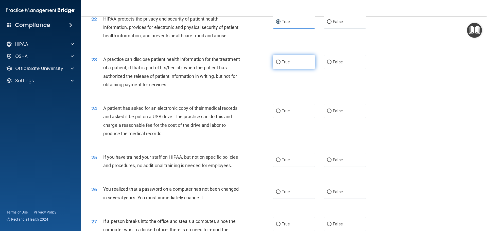
click at [280, 64] on input "True" at bounding box center [278, 62] width 5 height 4
radio input "true"
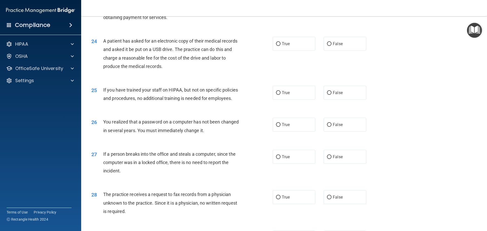
scroll to position [862, 0]
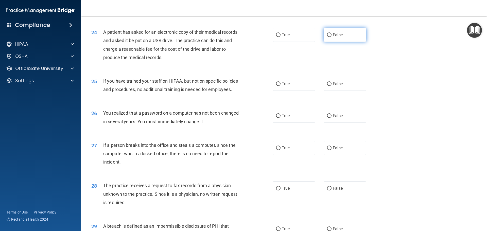
click at [342, 42] on label "False" at bounding box center [344, 35] width 43 height 14
click at [331, 37] on input "False" at bounding box center [329, 35] width 5 height 4
radio input "true"
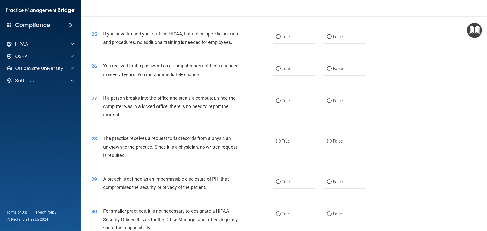
scroll to position [918, 0]
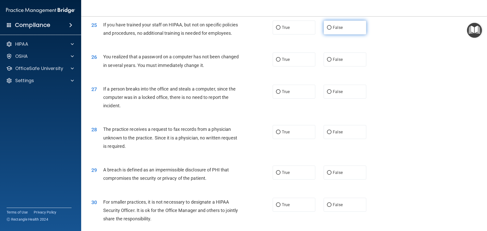
click at [325, 34] on label "False" at bounding box center [344, 28] width 43 height 14
click at [327, 30] on input "False" at bounding box center [329, 28] width 5 height 4
radio input "true"
click at [301, 66] on label "True" at bounding box center [294, 59] width 43 height 14
click at [280, 62] on input "True" at bounding box center [278, 60] width 5 height 4
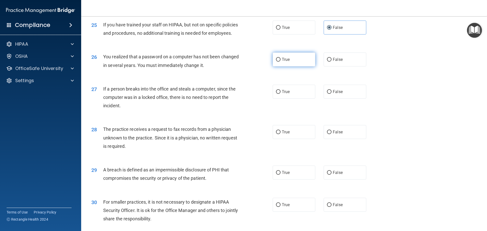
radio input "true"
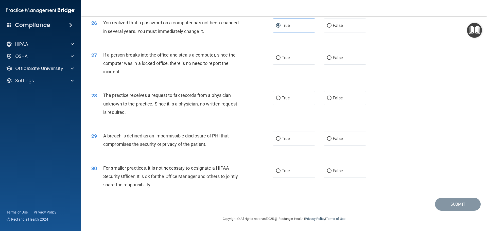
scroll to position [969, 0]
click at [339, 60] on label "False" at bounding box center [344, 58] width 43 height 14
click at [331, 60] on input "False" at bounding box center [329, 58] width 5 height 4
radio input "true"
click at [327, 96] on input "False" at bounding box center [329, 98] width 5 height 4
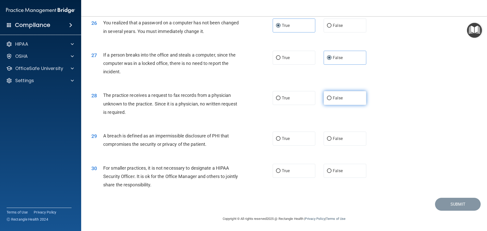
radio input "true"
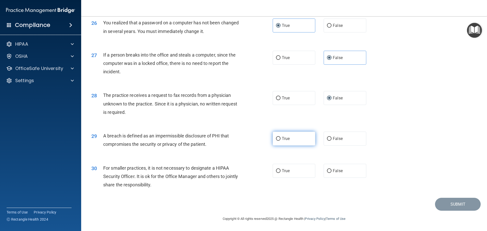
click at [288, 142] on label "True" at bounding box center [294, 139] width 43 height 14
click at [280, 141] on input "True" at bounding box center [278, 139] width 5 height 4
radio input "true"
click at [276, 169] on input "True" at bounding box center [278, 171] width 5 height 4
radio input "true"
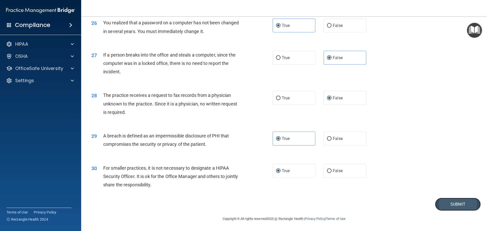
click at [452, 202] on button "Submit" at bounding box center [458, 204] width 46 height 13
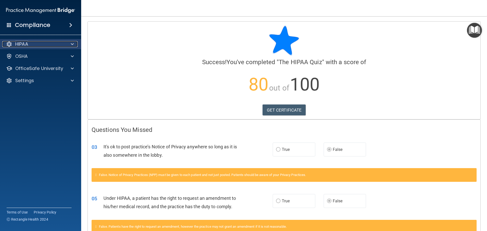
click at [69, 41] on div at bounding box center [71, 44] width 13 height 6
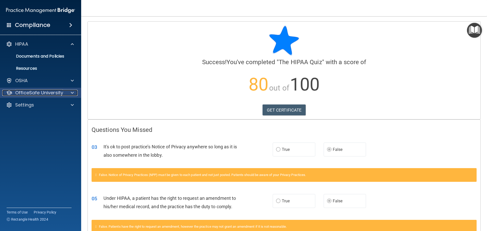
click at [49, 91] on p "OfficeSafe University" at bounding box center [39, 93] width 48 height 6
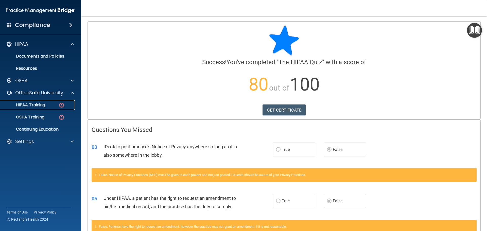
click at [47, 102] on link "HIPAA Training" at bounding box center [35, 105] width 80 height 10
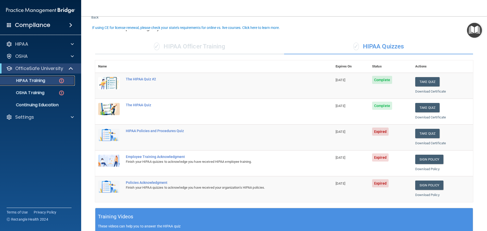
scroll to position [25, 0]
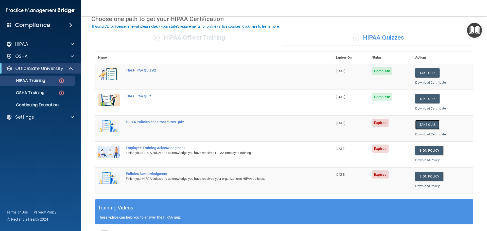
click at [426, 126] on button "Take Quiz" at bounding box center [427, 124] width 24 height 9
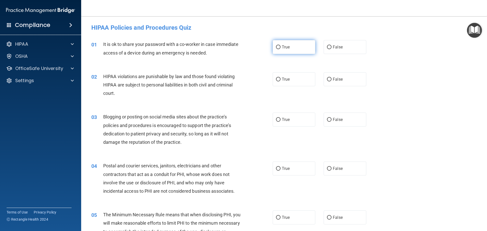
click at [295, 46] on label "True" at bounding box center [294, 47] width 43 height 14
click at [280, 46] on input "True" at bounding box center [278, 47] width 5 height 4
radio input "true"
click at [333, 49] on span "False" at bounding box center [338, 47] width 10 height 5
click at [330, 49] on input "False" at bounding box center [329, 47] width 5 height 4
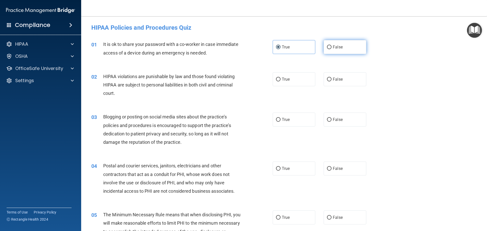
radio input "true"
radio input "false"
click at [283, 76] on label "True" at bounding box center [294, 79] width 43 height 14
click at [280, 78] on input "True" at bounding box center [278, 80] width 5 height 4
radio input "true"
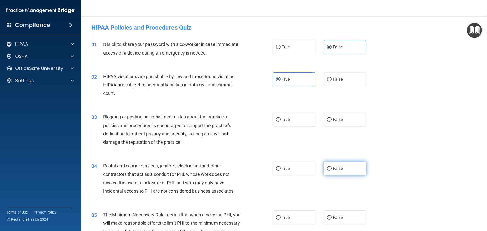
click at [327, 170] on input "False" at bounding box center [329, 169] width 5 height 4
radio input "true"
click at [347, 113] on label "False" at bounding box center [344, 120] width 43 height 14
click at [331, 118] on input "False" at bounding box center [329, 120] width 5 height 4
radio input "true"
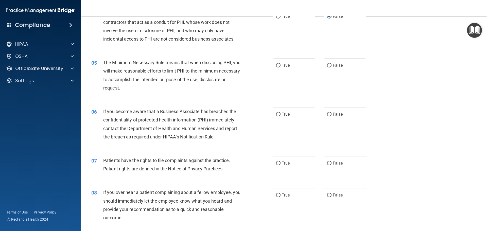
scroll to position [177, 0]
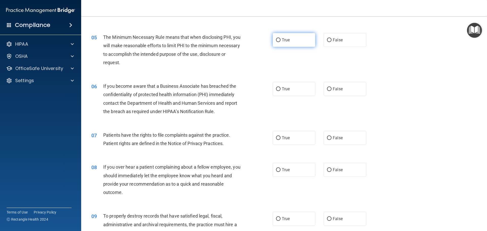
click at [289, 47] on label "True" at bounding box center [294, 40] width 43 height 14
click at [280, 42] on input "True" at bounding box center [278, 40] width 5 height 4
radio input "true"
click at [288, 45] on label "True" at bounding box center [294, 40] width 43 height 14
click at [280, 42] on input "True" at bounding box center [278, 40] width 5 height 4
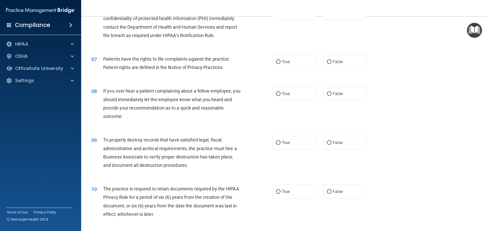
scroll to position [228, 0]
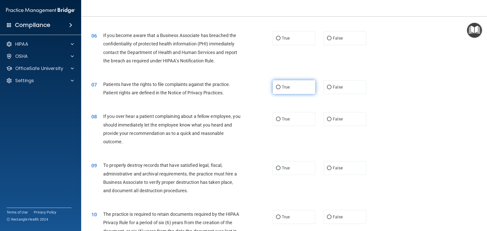
click at [279, 89] on label "True" at bounding box center [294, 87] width 43 height 14
click at [279, 89] on input "True" at bounding box center [278, 87] width 5 height 4
radio input "true"
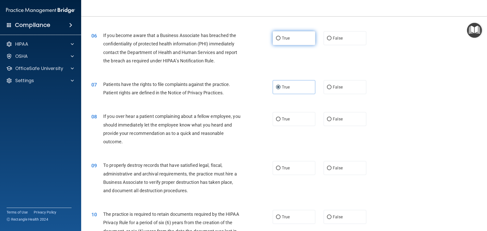
click at [279, 37] on label "True" at bounding box center [294, 38] width 43 height 14
click at [279, 37] on input "True" at bounding box center [278, 39] width 5 height 4
radio input "true"
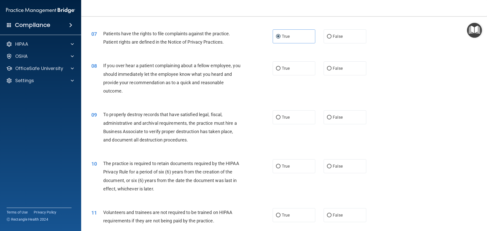
scroll to position [304, 0]
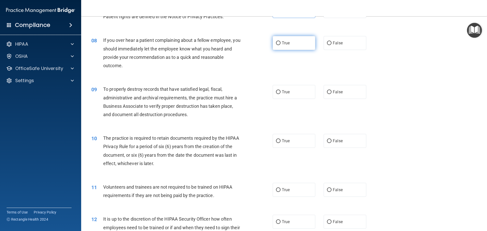
click at [290, 48] on label "True" at bounding box center [294, 43] width 43 height 14
click at [280, 45] on input "True" at bounding box center [278, 43] width 5 height 4
radio input "true"
click at [284, 94] on label "True" at bounding box center [294, 92] width 43 height 14
click at [280, 94] on input "True" at bounding box center [278, 92] width 5 height 4
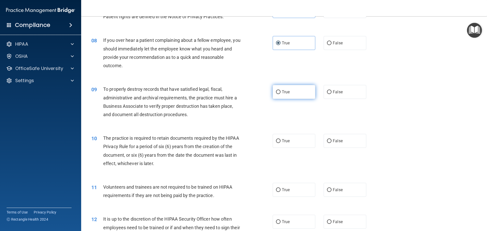
radio input "true"
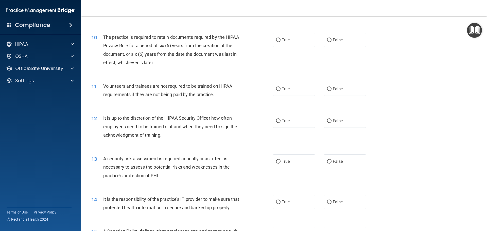
scroll to position [406, 0]
click at [282, 41] on span "True" at bounding box center [286, 39] width 8 height 5
click at [280, 41] on input "True" at bounding box center [278, 40] width 5 height 4
radio input "true"
click at [336, 85] on label "False" at bounding box center [344, 88] width 43 height 14
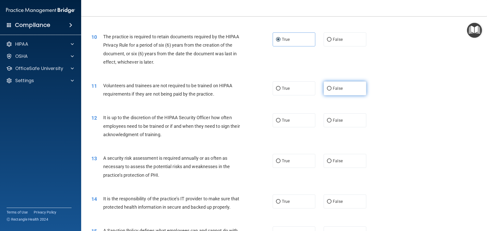
click at [331, 87] on input "False" at bounding box center [329, 89] width 5 height 4
radio input "true"
click at [284, 123] on label "True" at bounding box center [294, 120] width 43 height 14
click at [280, 122] on input "True" at bounding box center [278, 121] width 5 height 4
radio input "true"
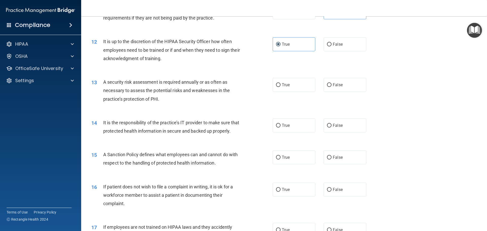
scroll to position [507, 0]
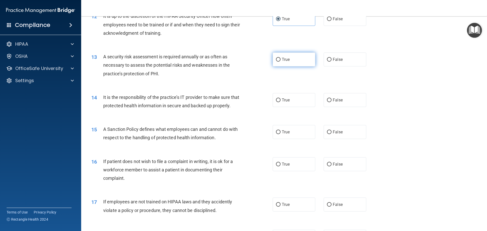
click at [285, 61] on span "True" at bounding box center [286, 59] width 8 height 5
click at [280, 61] on input "True" at bounding box center [278, 60] width 5 height 4
radio input "true"
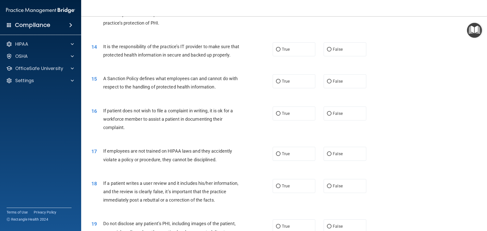
scroll to position [583, 0]
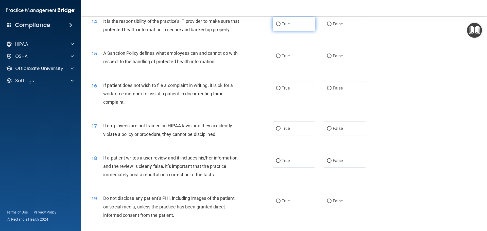
click at [284, 22] on span "True" at bounding box center [286, 24] width 8 height 5
click at [280, 22] on input "True" at bounding box center [278, 24] width 5 height 4
radio input "true"
click at [281, 59] on label "True" at bounding box center [294, 56] width 43 height 14
click at [280, 58] on input "True" at bounding box center [278, 56] width 5 height 4
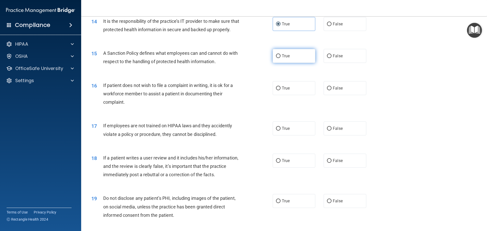
radio input "true"
click at [289, 95] on label "True" at bounding box center [294, 88] width 43 height 14
click at [280, 90] on input "True" at bounding box center [278, 88] width 5 height 4
radio input "true"
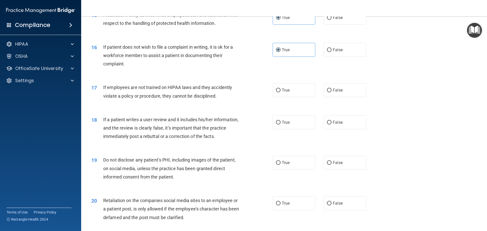
scroll to position [634, 0]
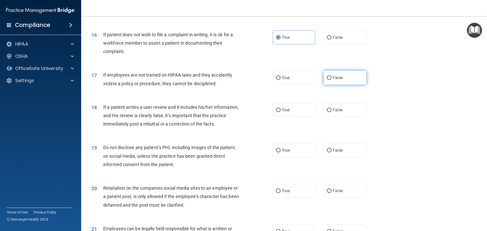
click at [346, 85] on label "False" at bounding box center [344, 78] width 43 height 14
click at [331, 80] on input "False" at bounding box center [329, 78] width 5 height 4
radio input "true"
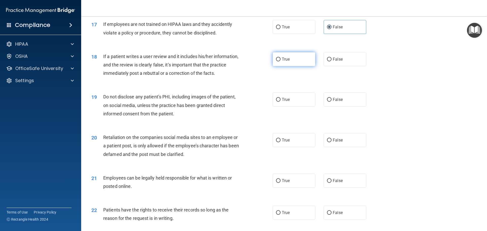
scroll to position [710, 0]
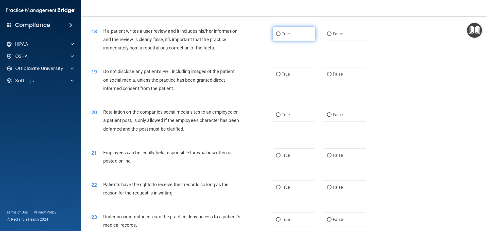
click at [281, 41] on label "True" at bounding box center [294, 34] width 43 height 14
click at [280, 36] on input "True" at bounding box center [278, 34] width 5 height 4
radio input "true"
click at [283, 77] on span "True" at bounding box center [286, 74] width 8 height 5
click at [280, 76] on input "True" at bounding box center [278, 75] width 5 height 4
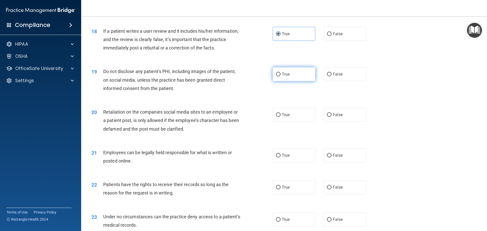
radio input "true"
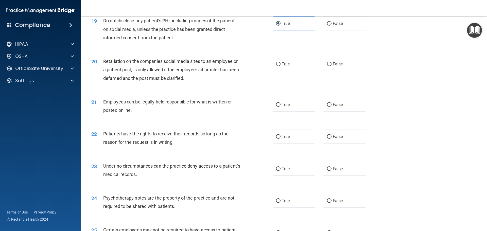
scroll to position [786, 0]
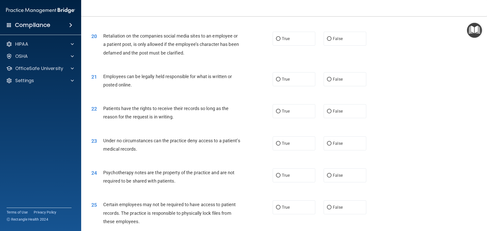
click at [276, 56] on div "20 Retaliation on the companies social media sites to an employee or a patient …" at bounding box center [182, 46] width 196 height 28
click at [276, 46] on label "True" at bounding box center [294, 39] width 43 height 14
click at [276, 41] on input "True" at bounding box center [278, 39] width 5 height 4
radio input "true"
click at [338, 43] on label "False" at bounding box center [344, 39] width 43 height 14
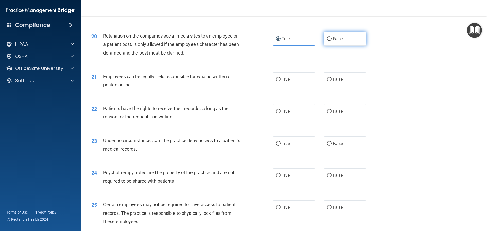
click at [331, 41] on input "False" at bounding box center [329, 39] width 5 height 4
radio input "true"
radio input "false"
click at [291, 86] on label "True" at bounding box center [294, 79] width 43 height 14
click at [280, 81] on input "True" at bounding box center [278, 80] width 5 height 4
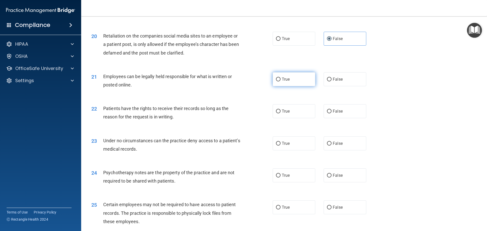
radio input "true"
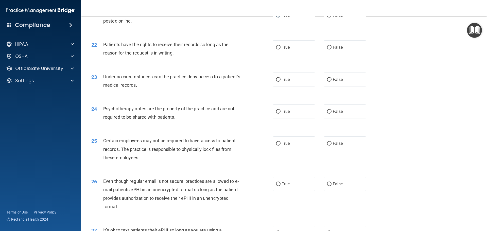
scroll to position [862, 0]
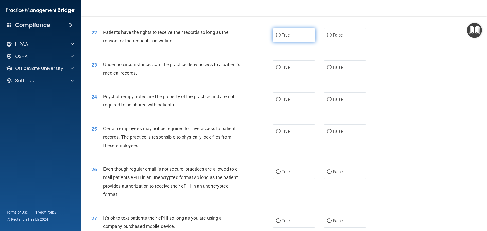
click at [278, 41] on label "True" at bounding box center [294, 35] width 43 height 14
click at [278, 37] on input "True" at bounding box center [278, 35] width 5 height 4
radio input "true"
click at [276, 69] on input "True" at bounding box center [278, 68] width 5 height 4
radio input "true"
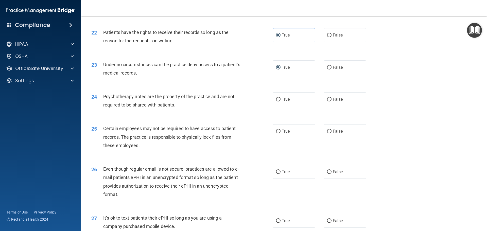
click at [348, 85] on div "23 Under no circumstances can the practice deny access to a patient’s medical r…" at bounding box center [283, 70] width 393 height 32
click at [344, 74] on label "False" at bounding box center [344, 67] width 43 height 14
click at [331, 69] on input "False" at bounding box center [329, 68] width 5 height 4
radio input "true"
radio input "false"
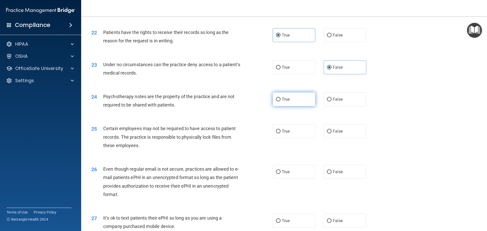
click at [304, 105] on label "True" at bounding box center [294, 99] width 43 height 14
click at [280, 101] on input "True" at bounding box center [278, 100] width 5 height 4
radio input "true"
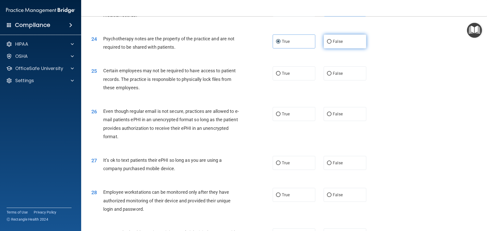
scroll to position [938, 0]
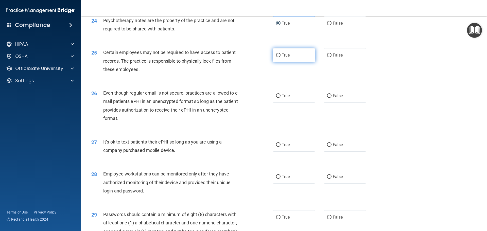
click at [283, 58] on span "True" at bounding box center [286, 55] width 8 height 5
click at [280, 57] on input "True" at bounding box center [278, 55] width 5 height 4
radio input "true"
click at [348, 103] on label "False" at bounding box center [344, 96] width 43 height 14
click at [331, 98] on input "False" at bounding box center [329, 96] width 5 height 4
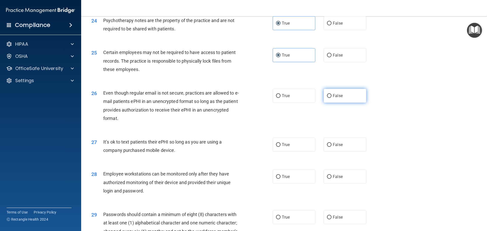
radio input "true"
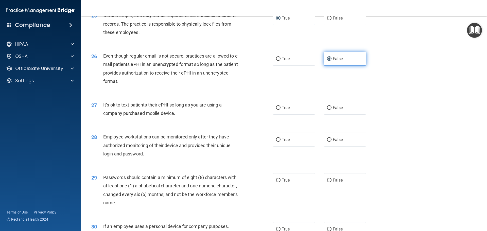
scroll to position [1039, 0]
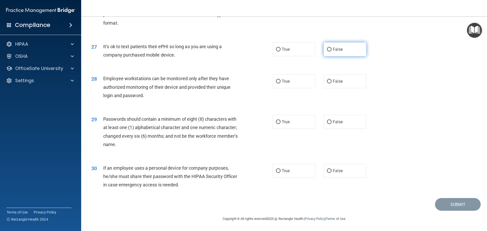
click at [335, 54] on label "False" at bounding box center [344, 49] width 43 height 14
click at [331, 51] on input "False" at bounding box center [329, 50] width 5 height 4
radio input "true"
click at [306, 86] on label "True" at bounding box center [294, 81] width 43 height 14
click at [280, 83] on input "True" at bounding box center [278, 82] width 5 height 4
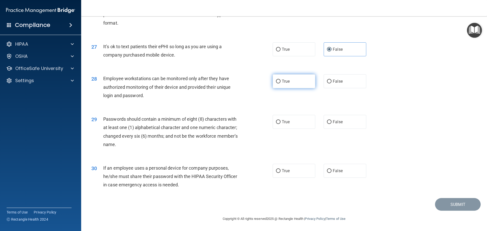
radio input "true"
click at [301, 127] on label "True" at bounding box center [294, 122] width 43 height 14
click at [280, 124] on input "True" at bounding box center [278, 122] width 5 height 4
radio input "true"
click at [298, 170] on label "True" at bounding box center [294, 171] width 43 height 14
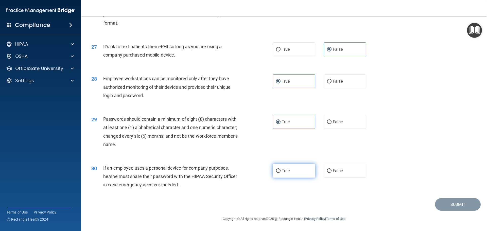
click at [280, 170] on input "True" at bounding box center [278, 171] width 5 height 4
radio input "true"
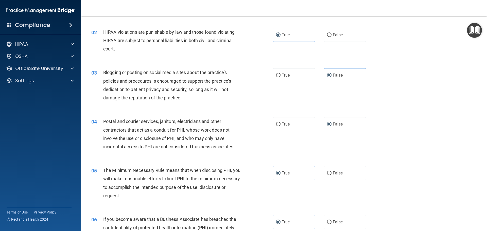
scroll to position [0, 0]
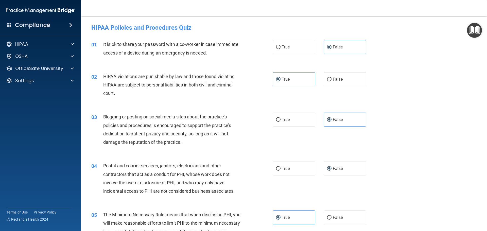
drag, startPoint x: 384, startPoint y: 136, endPoint x: 385, endPoint y: 139, distance: 3.4
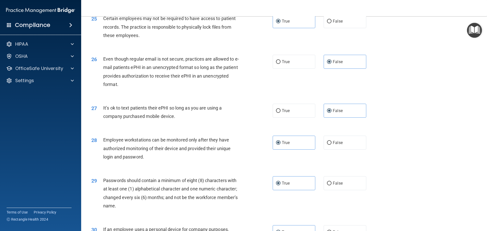
scroll to position [1042, 0]
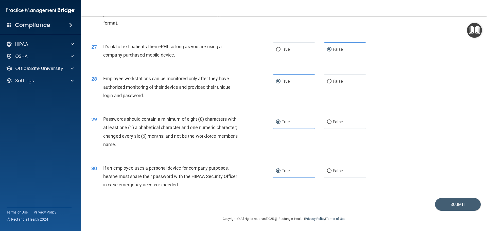
click at [459, 212] on footer "Copyright © All rights reserved 2025 @ Rectangle Health | Privacy Policy | Term…" at bounding box center [283, 218] width 385 height 15
click at [446, 200] on button "Submit" at bounding box center [458, 204] width 46 height 13
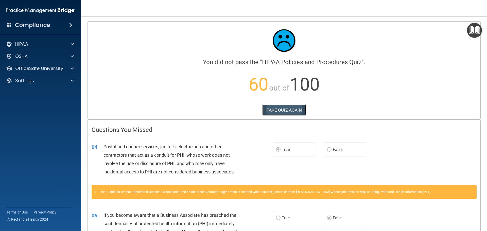
click at [292, 111] on button "TAKE QUIZ AGAIN" at bounding box center [284, 109] width 44 height 11
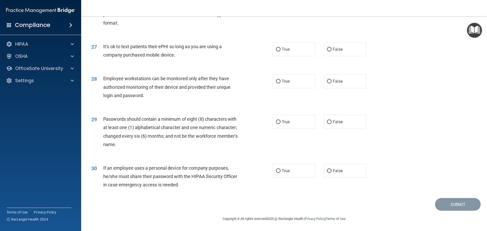
scroll to position [1042, 0]
click at [333, 172] on span "False" at bounding box center [338, 170] width 10 height 5
click at [331, 172] on input "False" at bounding box center [329, 171] width 5 height 4
radio input "true"
click at [333, 83] on span "False" at bounding box center [338, 81] width 10 height 5
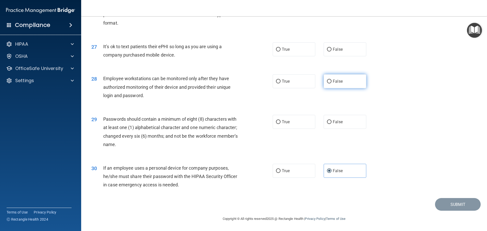
click at [331, 83] on input "False" at bounding box center [329, 82] width 5 height 4
radio input "true"
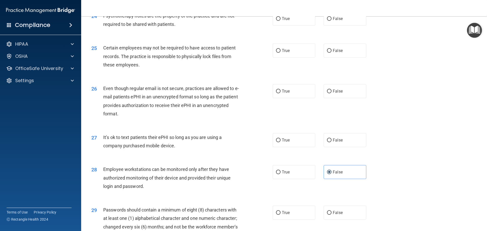
scroll to position [940, 0]
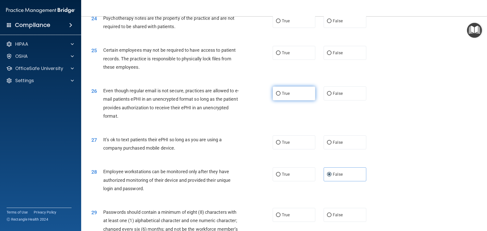
click at [285, 96] on span "True" at bounding box center [286, 93] width 8 height 5
click at [280, 96] on input "True" at bounding box center [278, 94] width 5 height 4
radio input "true"
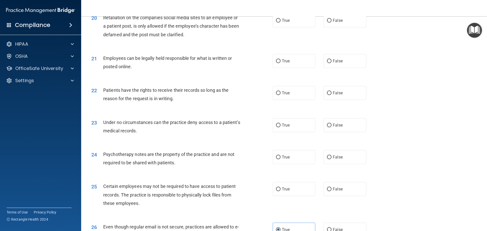
scroll to position [788, 0]
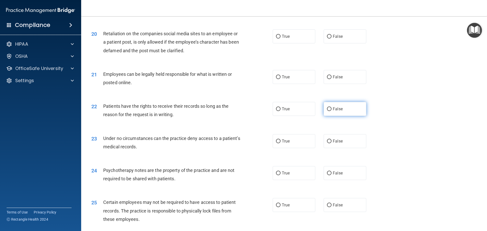
click at [333, 111] on span "False" at bounding box center [338, 108] width 10 height 5
click at [331, 111] on input "False" at bounding box center [329, 109] width 5 height 4
radio input "true"
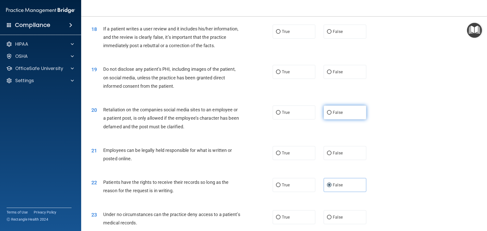
scroll to position [687, 0]
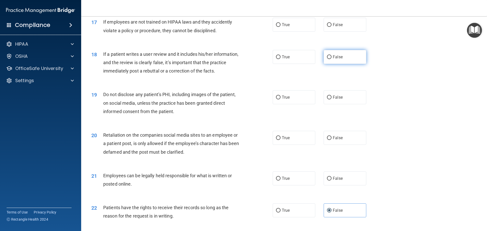
click at [335, 59] on span "False" at bounding box center [338, 57] width 10 height 5
click at [331, 59] on input "False" at bounding box center [329, 57] width 5 height 4
radio input "true"
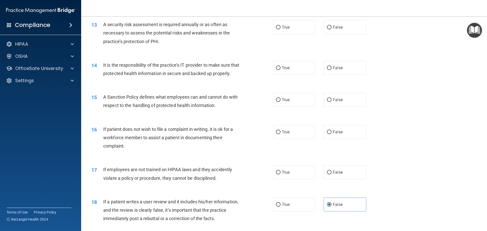
scroll to position [535, 0]
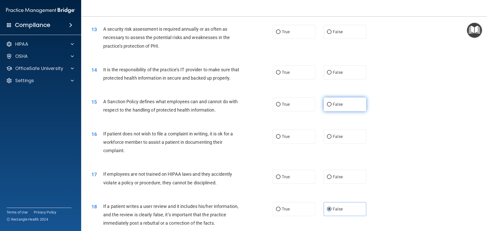
click at [341, 110] on label "False" at bounding box center [344, 104] width 43 height 14
click at [331, 106] on input "False" at bounding box center [329, 105] width 5 height 4
radio input "true"
click at [334, 83] on div "14 It is the responsibility of the practice’s IT provider to make sure that pro…" at bounding box center [283, 75] width 393 height 32
click at [333, 74] on span "False" at bounding box center [338, 72] width 10 height 5
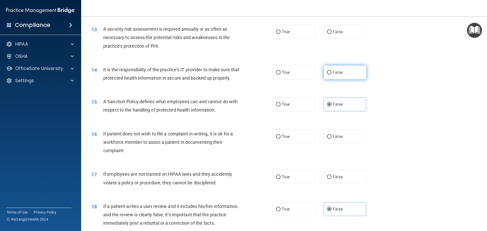
click at [331, 74] on input "False" at bounding box center [329, 73] width 5 height 4
radio input "true"
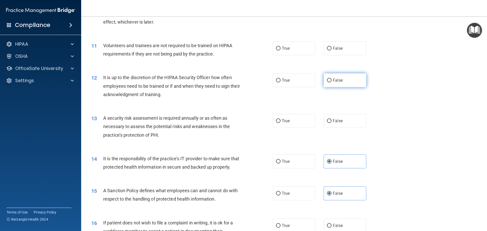
scroll to position [433, 0]
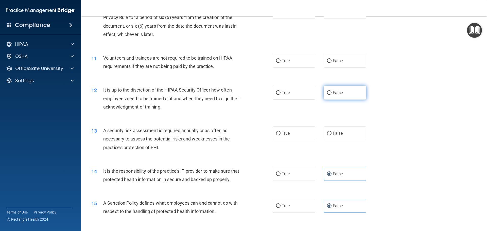
click at [335, 96] on label "False" at bounding box center [344, 93] width 43 height 14
click at [331, 95] on input "False" at bounding box center [329, 93] width 5 height 4
radio input "true"
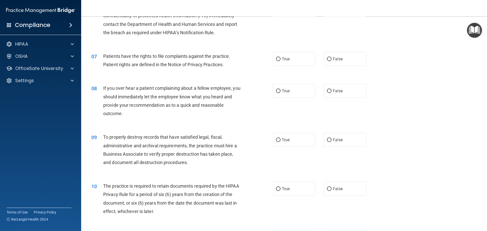
scroll to position [256, 0]
click at [338, 143] on label "False" at bounding box center [344, 140] width 43 height 14
click at [331, 142] on input "False" at bounding box center [329, 141] width 5 height 4
radio input "true"
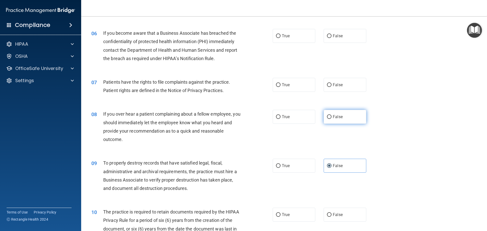
click at [334, 118] on span "False" at bounding box center [338, 116] width 10 height 5
click at [331, 118] on input "False" at bounding box center [329, 117] width 5 height 4
radio input "true"
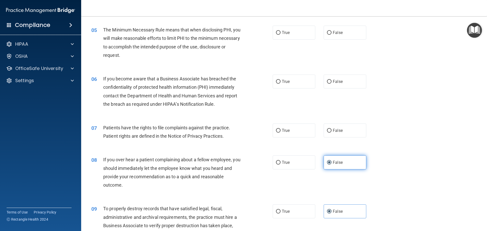
scroll to position [154, 0]
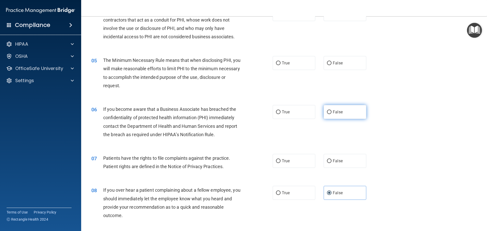
click at [334, 114] on span "False" at bounding box center [338, 112] width 10 height 5
click at [331, 114] on input "False" at bounding box center [329, 112] width 5 height 4
radio input "true"
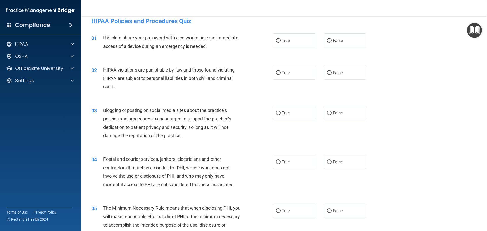
scroll to position [2, 0]
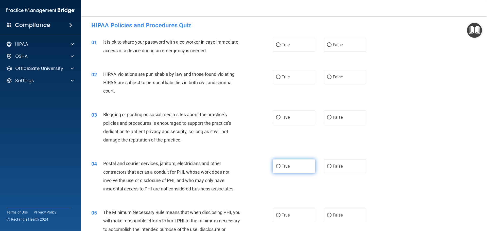
click at [287, 169] on label "True" at bounding box center [294, 166] width 43 height 14
click at [280, 168] on input "True" at bounding box center [278, 167] width 5 height 4
radio input "true"
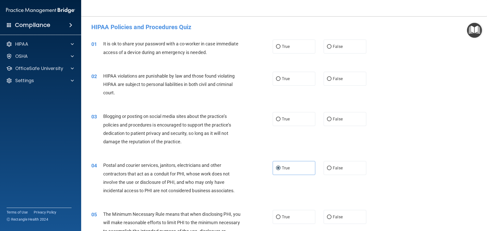
scroll to position [0, 0]
click at [326, 43] on label "False" at bounding box center [344, 47] width 43 height 14
click at [327, 45] on input "False" at bounding box center [329, 47] width 5 height 4
radio input "true"
click at [298, 80] on label "True" at bounding box center [294, 79] width 43 height 14
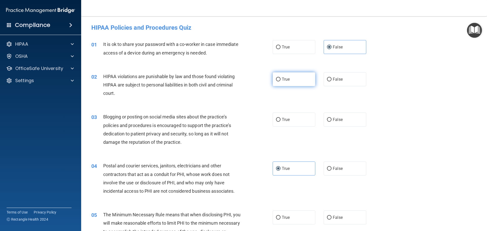
click at [280, 80] on input "True" at bounding box center [278, 80] width 5 height 4
radio input "true"
click at [357, 121] on label "False" at bounding box center [344, 120] width 43 height 14
click at [331, 121] on input "False" at bounding box center [329, 120] width 5 height 4
radio input "true"
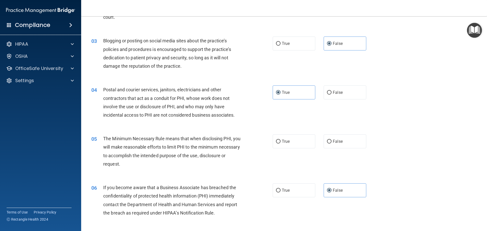
scroll to position [127, 0]
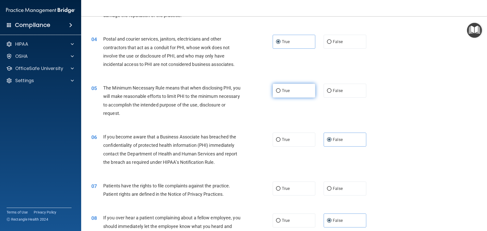
click at [282, 88] on label "True" at bounding box center [294, 91] width 43 height 14
click at [280, 89] on input "True" at bounding box center [278, 91] width 5 height 4
radio input "true"
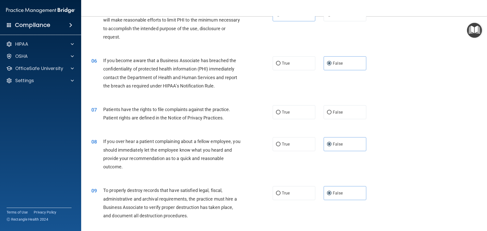
scroll to position [228, 0]
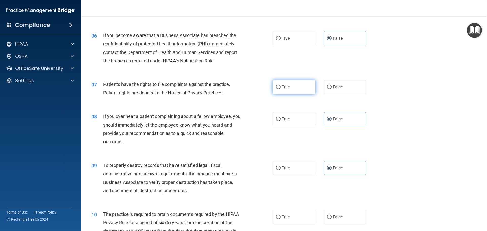
click at [289, 87] on label "True" at bounding box center [294, 87] width 43 height 14
click at [280, 87] on input "True" at bounding box center [278, 87] width 5 height 4
radio input "true"
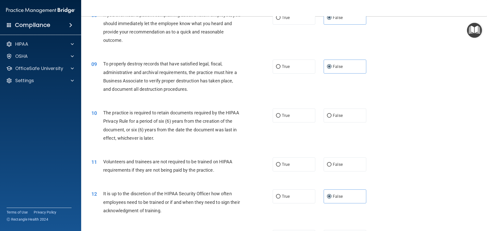
scroll to position [355, 0]
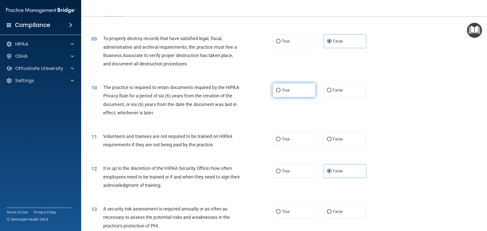
click at [287, 93] on label "True" at bounding box center [294, 90] width 43 height 14
click at [280, 92] on input "True" at bounding box center [278, 90] width 5 height 4
radio input "true"
click at [337, 137] on span "False" at bounding box center [338, 139] width 10 height 5
click at [331, 137] on input "False" at bounding box center [329, 139] width 5 height 4
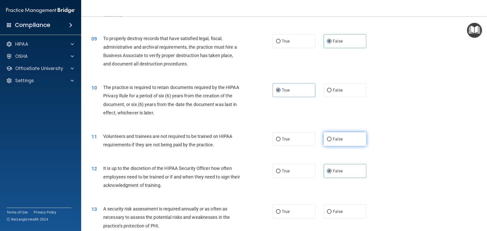
radio input "true"
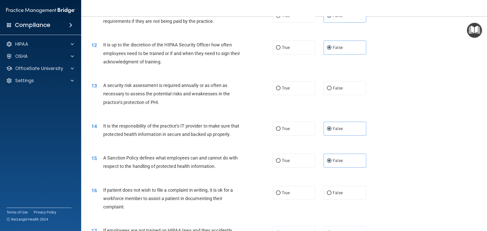
scroll to position [482, 0]
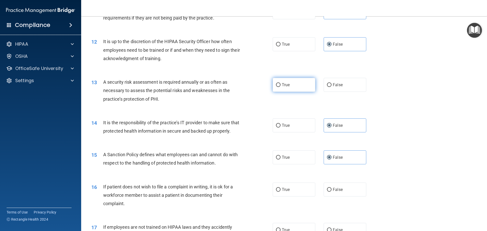
click at [276, 87] on input "True" at bounding box center [278, 85] width 5 height 4
radio input "true"
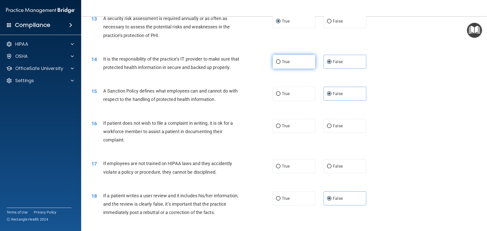
scroll to position [558, 0]
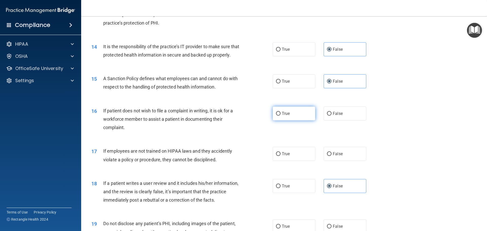
click at [295, 120] on label "True" at bounding box center [294, 113] width 43 height 14
click at [280, 116] on input "True" at bounding box center [278, 114] width 5 height 4
radio input "true"
click at [328, 156] on input "False" at bounding box center [329, 154] width 5 height 4
radio input "true"
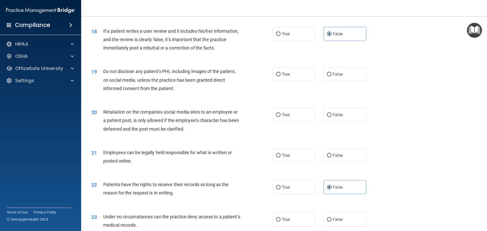
scroll to position [735, 0]
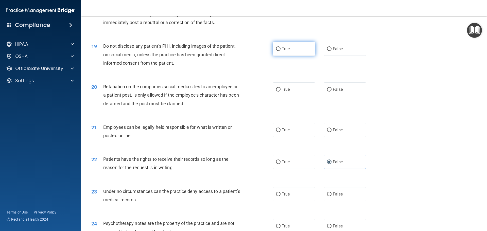
click at [279, 56] on label "True" at bounding box center [294, 49] width 43 height 14
click at [279, 51] on input "True" at bounding box center [278, 49] width 5 height 4
radio input "true"
click at [328, 92] on input "False" at bounding box center [329, 90] width 5 height 4
radio input "true"
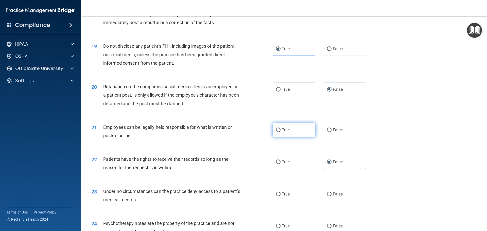
click at [305, 137] on label "True" at bounding box center [294, 130] width 43 height 14
click at [280, 132] on input "True" at bounding box center [278, 130] width 5 height 4
radio input "true"
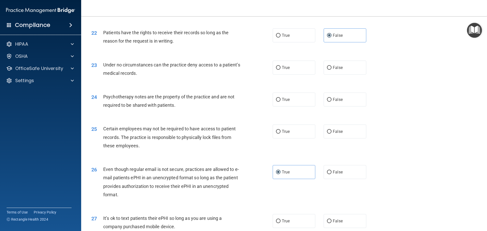
scroll to position [862, 0]
click at [335, 70] on span "False" at bounding box center [338, 67] width 10 height 5
click at [331, 69] on input "False" at bounding box center [329, 68] width 5 height 4
radio input "true"
click at [287, 102] on span "True" at bounding box center [286, 99] width 8 height 5
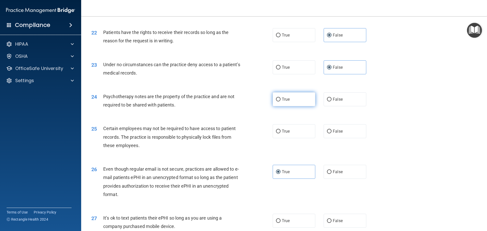
click at [280, 101] on input "True" at bounding box center [278, 100] width 5 height 4
radio input "true"
click at [288, 138] on label "True" at bounding box center [294, 131] width 43 height 14
click at [280, 133] on input "True" at bounding box center [278, 132] width 5 height 4
radio input "true"
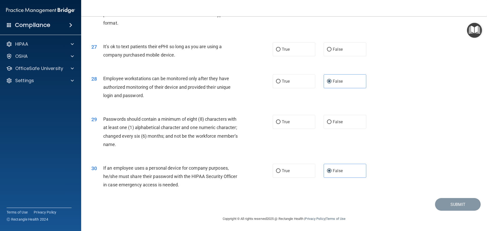
scroll to position [1042, 0]
click at [328, 48] on input "False" at bounding box center [329, 50] width 5 height 4
radio input "true"
click at [300, 123] on label "True" at bounding box center [294, 122] width 43 height 14
click at [280, 123] on input "True" at bounding box center [278, 122] width 5 height 4
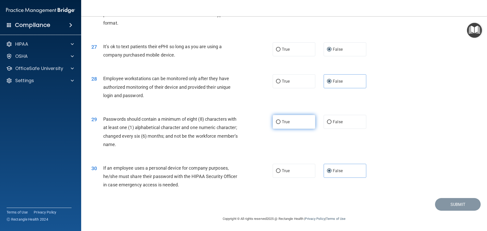
radio input "true"
click at [452, 205] on button "Submit" at bounding box center [458, 204] width 46 height 13
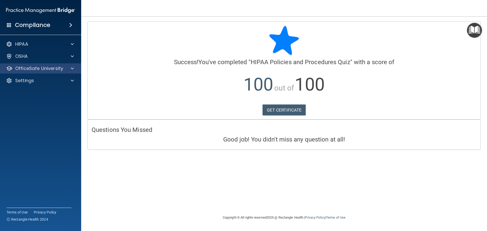
click at [72, 65] on div "OfficeSafe University" at bounding box center [40, 68] width 81 height 10
click at [69, 69] on div at bounding box center [71, 68] width 13 height 6
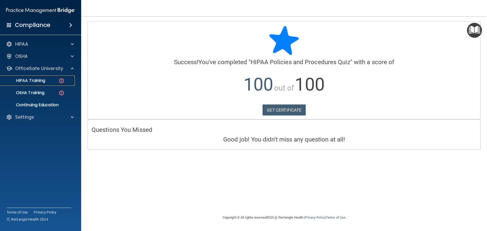
click at [51, 81] on div "HIPAA Training" at bounding box center [37, 80] width 69 height 5
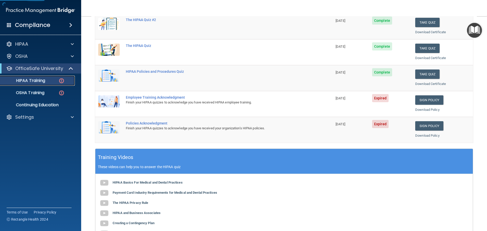
scroll to position [76, 0]
click at [419, 98] on link "Sign Policy" at bounding box center [429, 99] width 28 height 9
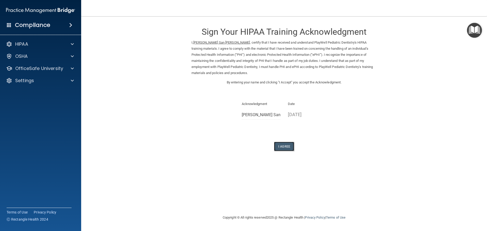
click at [287, 144] on button "I Agree" at bounding box center [284, 146] width 20 height 9
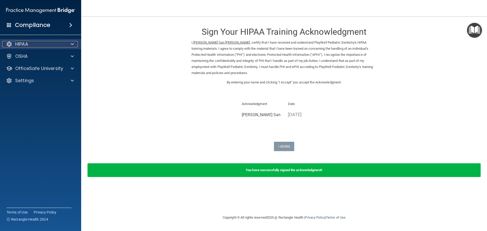
click at [77, 42] on div at bounding box center [71, 44] width 13 height 6
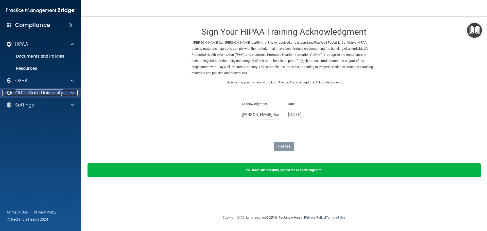
click at [59, 92] on p "OfficeSafe University" at bounding box center [39, 93] width 48 height 6
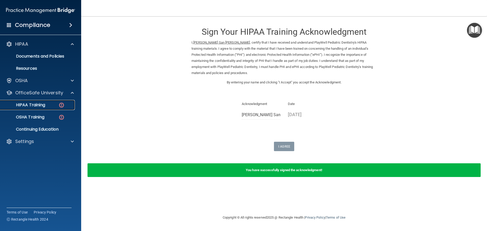
click at [45, 101] on link "HIPAA Training" at bounding box center [35, 105] width 80 height 10
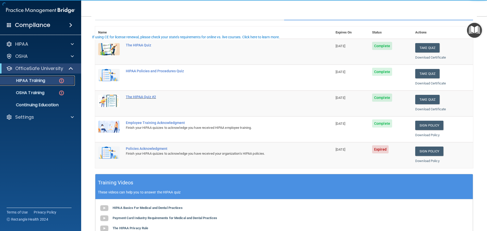
scroll to position [51, 0]
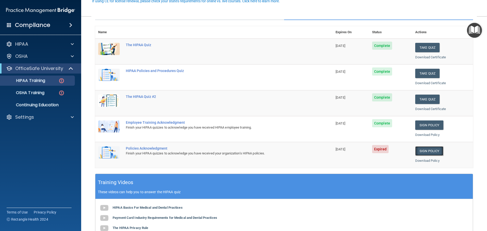
click at [424, 150] on link "Sign Policy" at bounding box center [429, 150] width 28 height 9
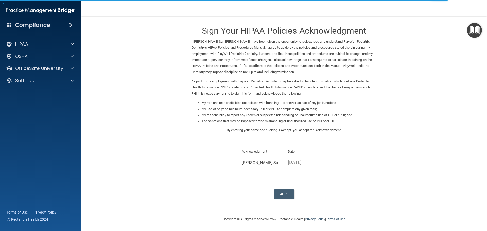
scroll to position [1, 0]
click at [278, 196] on button "I Agree" at bounding box center [284, 193] width 20 height 9
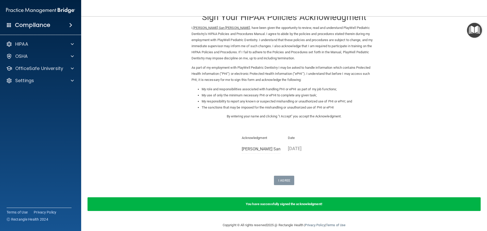
scroll to position [21, 0]
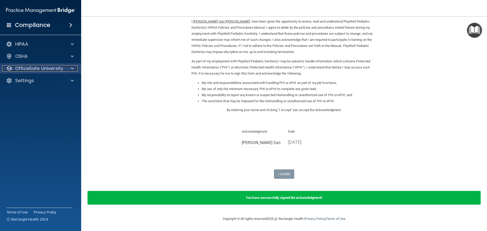
click at [69, 67] on div at bounding box center [71, 68] width 13 height 6
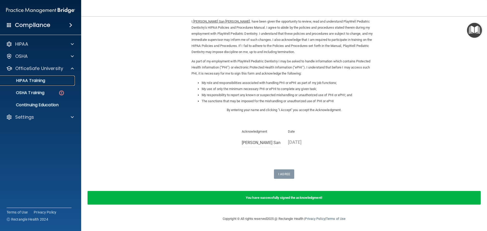
click at [42, 79] on p "HIPAA Training" at bounding box center [24, 80] width 42 height 5
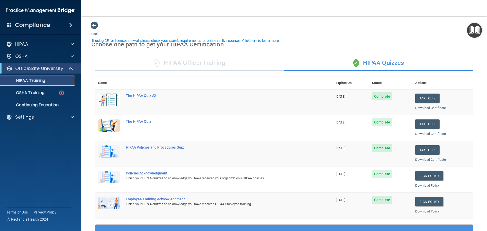
scroll to position [151, 0]
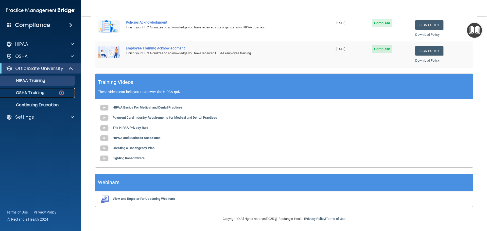
click at [56, 90] on link "OSHA Training" at bounding box center [35, 93] width 80 height 10
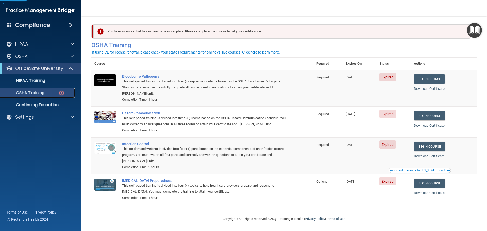
scroll to position [2, 0]
click at [432, 75] on link "Begin Course" at bounding box center [429, 78] width 31 height 9
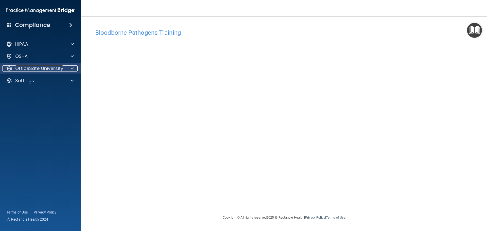
click at [37, 68] on p "OfficeSafe University" at bounding box center [39, 68] width 48 height 6
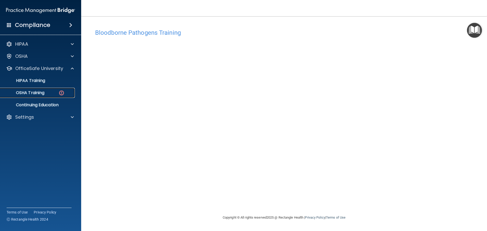
click at [51, 91] on div "OSHA Training" at bounding box center [37, 92] width 69 height 5
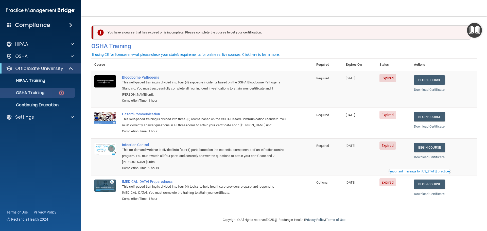
click at [388, 81] on span "Expired" at bounding box center [387, 78] width 16 height 8
click at [423, 77] on link "Begin Course" at bounding box center [429, 79] width 31 height 9
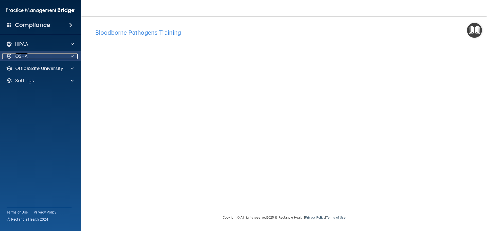
click at [17, 53] on p "OSHA" at bounding box center [21, 56] width 13 height 6
click at [52, 56] on div "OSHA" at bounding box center [33, 56] width 63 height 6
click at [57, 70] on p "OfficeSafe University" at bounding box center [39, 68] width 48 height 6
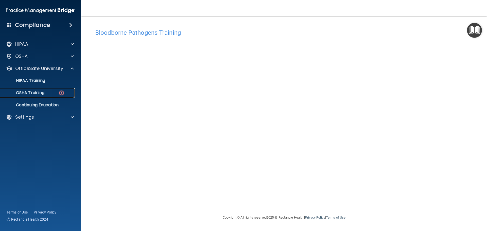
click at [56, 92] on div "OSHA Training" at bounding box center [37, 92] width 69 height 5
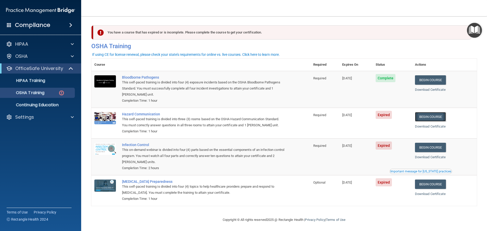
click at [433, 121] on link "Begin Course" at bounding box center [430, 116] width 31 height 9
click at [59, 95] on img at bounding box center [61, 93] width 6 height 6
click at [63, 93] on img at bounding box center [61, 93] width 6 height 6
click at [59, 108] on link "Continuing Education" at bounding box center [35, 105] width 80 height 10
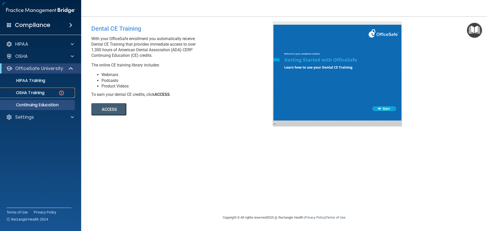
click at [59, 93] on img at bounding box center [61, 93] width 6 height 6
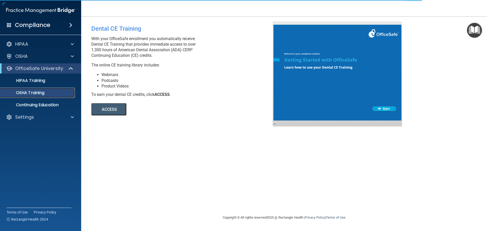
click at [59, 93] on div "OSHA Training" at bounding box center [37, 92] width 69 height 5
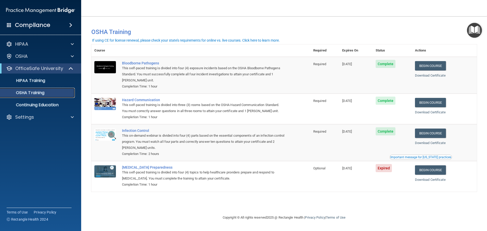
click at [52, 93] on div "OSHA Training" at bounding box center [37, 92] width 69 height 5
click at [53, 101] on link "Continuing Education" at bounding box center [35, 105] width 80 height 10
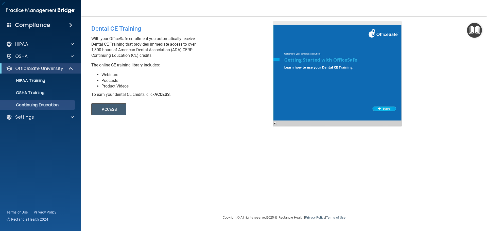
click at [54, 86] on ul "HIPAA Training OSHA Training Continuing Education" at bounding box center [41, 92] width 92 height 37
click at [54, 89] on link "OSHA Training" at bounding box center [35, 93] width 80 height 10
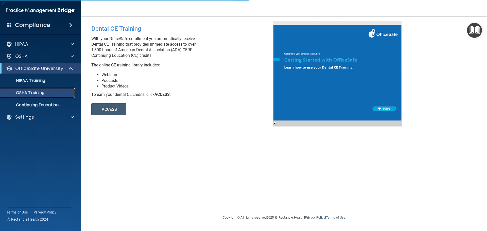
click at [54, 93] on div "OSHA Training" at bounding box center [37, 92] width 69 height 5
click at [63, 66] on div "OfficeSafe University" at bounding box center [33, 68] width 63 height 6
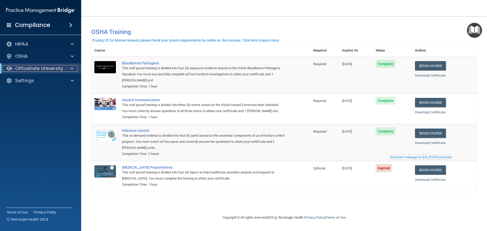
click at [69, 70] on div at bounding box center [71, 68] width 12 height 6
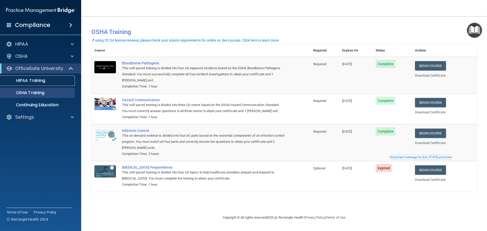
click at [47, 81] on div "HIPAA Training" at bounding box center [37, 80] width 69 height 5
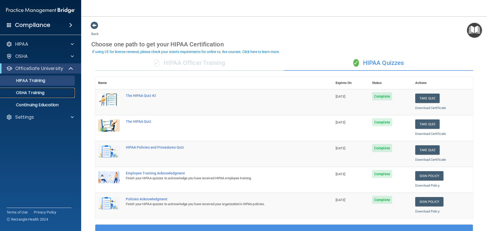
click at [44, 93] on p "OSHA Training" at bounding box center [23, 92] width 41 height 5
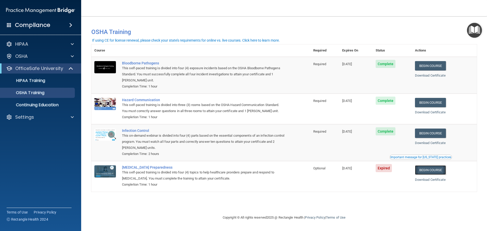
click at [440, 169] on link "Begin Course" at bounding box center [430, 169] width 31 height 9
click at [41, 115] on div "Settings" at bounding box center [33, 117] width 63 height 6
click at [33, 141] on p "Sign Out" at bounding box center [37, 141] width 69 height 5
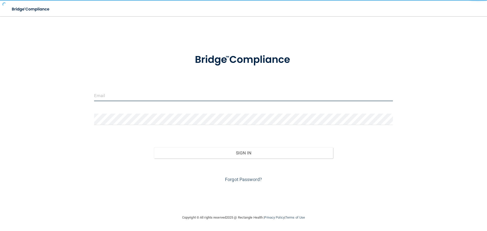
type input "cwojciechowicz@yahoo.com"
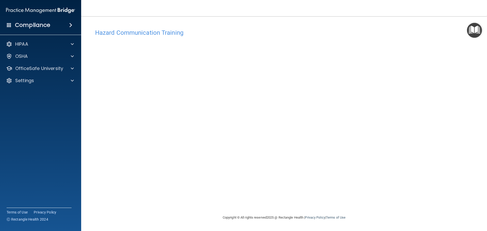
click at [472, 29] on img "Open Resource Center" at bounding box center [474, 30] width 15 height 15
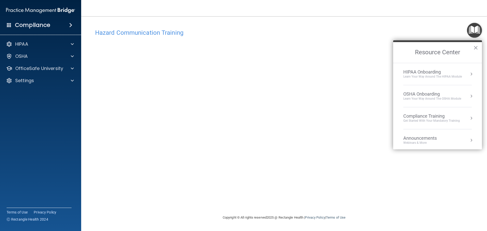
click at [398, 209] on div "Hazard Communication Training This course doesn’t expire until 09/03/2025. Are …" at bounding box center [283, 120] width 385 height 188
click at [474, 46] on button "×" at bounding box center [475, 48] width 5 height 8
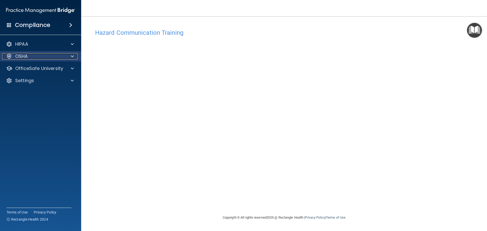
click at [57, 57] on div "OSHA" at bounding box center [33, 56] width 63 height 6
click at [72, 57] on span at bounding box center [72, 56] width 3 height 6
click at [71, 73] on div "OfficeSafe University" at bounding box center [40, 68] width 81 height 10
click at [70, 70] on div at bounding box center [71, 68] width 13 height 6
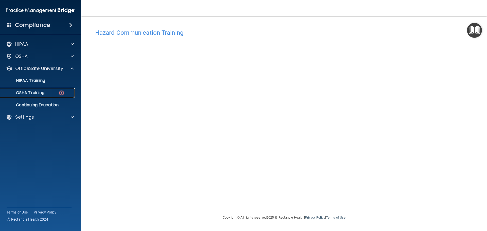
click at [60, 91] on img at bounding box center [61, 93] width 6 height 6
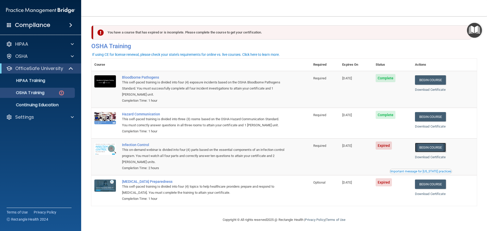
click at [435, 151] on link "Begin Course" at bounding box center [430, 147] width 31 height 9
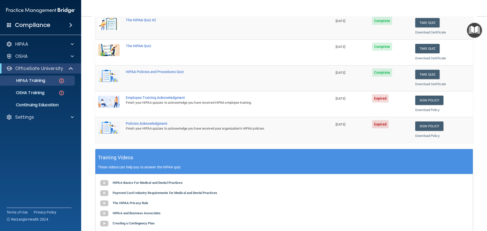
scroll to position [76, 0]
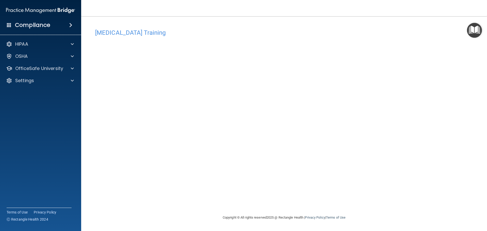
drag, startPoint x: 201, startPoint y: 19, endPoint x: 194, endPoint y: 38, distance: 21.0
click at [199, 23] on main "[MEDICAL_DATA] Training This course doesn’t expire until [DATE]. Are you sure y…" at bounding box center [284, 123] width 406 height 215
click at [33, 55] on div "OSHA" at bounding box center [33, 56] width 63 height 6
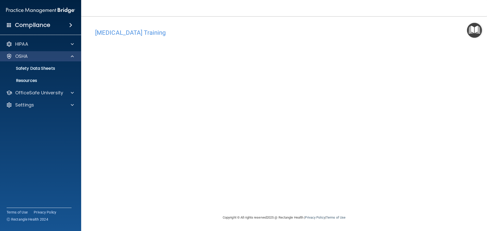
click at [46, 60] on div "OSHA" at bounding box center [40, 56] width 81 height 10
click at [72, 56] on span at bounding box center [72, 56] width 3 height 6
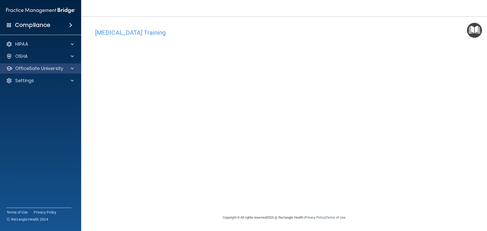
click at [67, 65] on div "OfficeSafe University" at bounding box center [40, 68] width 81 height 10
click at [57, 72] on div "OfficeSafe University" at bounding box center [40, 68] width 81 height 10
click at [57, 70] on p "OfficeSafe University" at bounding box center [39, 68] width 48 height 6
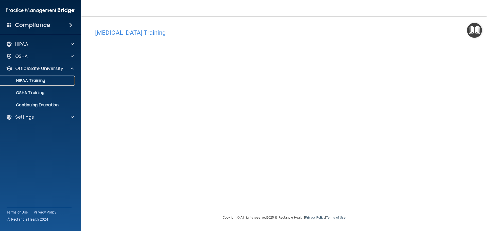
click at [41, 82] on p "HIPAA Training" at bounding box center [24, 80] width 42 height 5
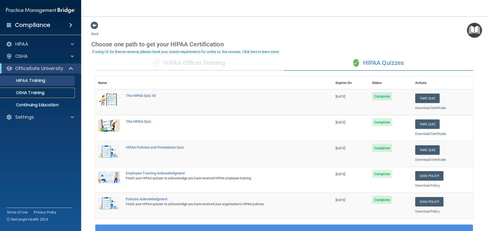
click at [59, 97] on link "OSHA Training" at bounding box center [35, 93] width 80 height 10
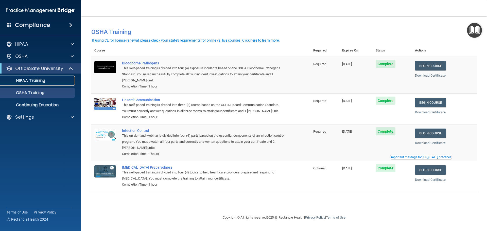
click at [29, 85] on link "HIPAA Training" at bounding box center [35, 81] width 80 height 10
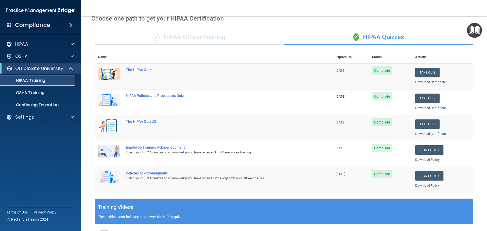
scroll to position [25, 0]
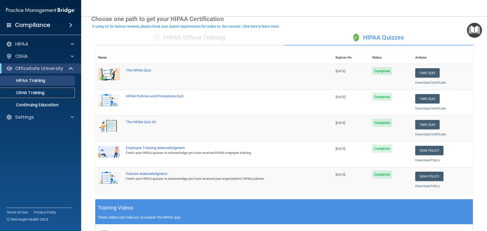
click at [35, 91] on p "OSHA Training" at bounding box center [23, 92] width 41 height 5
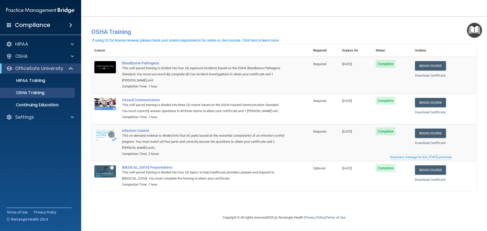
click at [20, 11] on img at bounding box center [40, 10] width 69 height 10
click at [36, 121] on div "Settings" at bounding box center [40, 117] width 81 height 10
click at [70, 117] on div at bounding box center [71, 117] width 13 height 6
click at [67, 135] on ul "My Account My Users Services Sign Out" at bounding box center [41, 134] width 92 height 24
click at [32, 78] on p "HIPAA Training" at bounding box center [24, 80] width 42 height 5
